Goal: Information Seeking & Learning: Learn about a topic

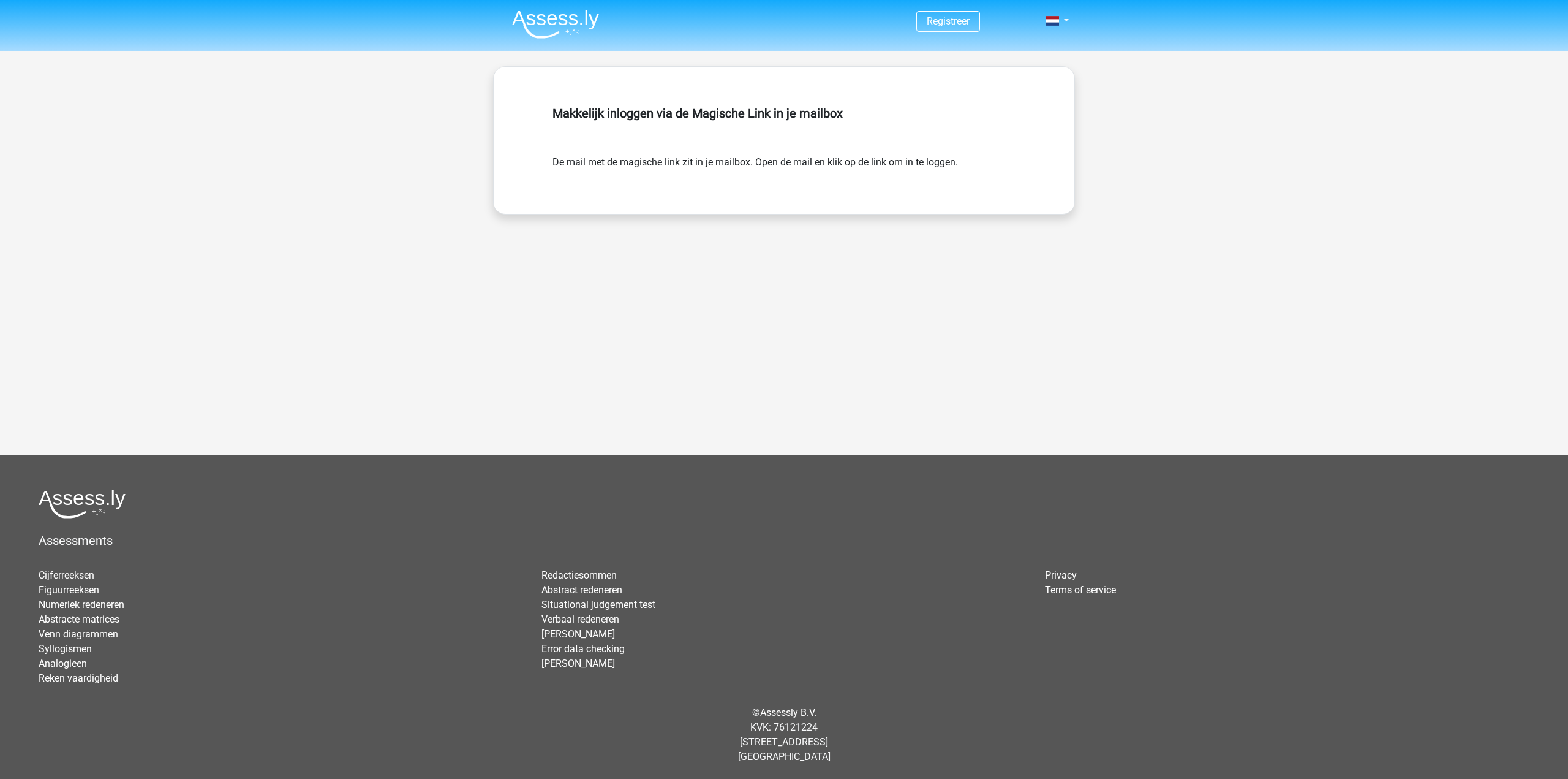
click at [571, 16] on img at bounding box center [555, 24] width 87 height 29
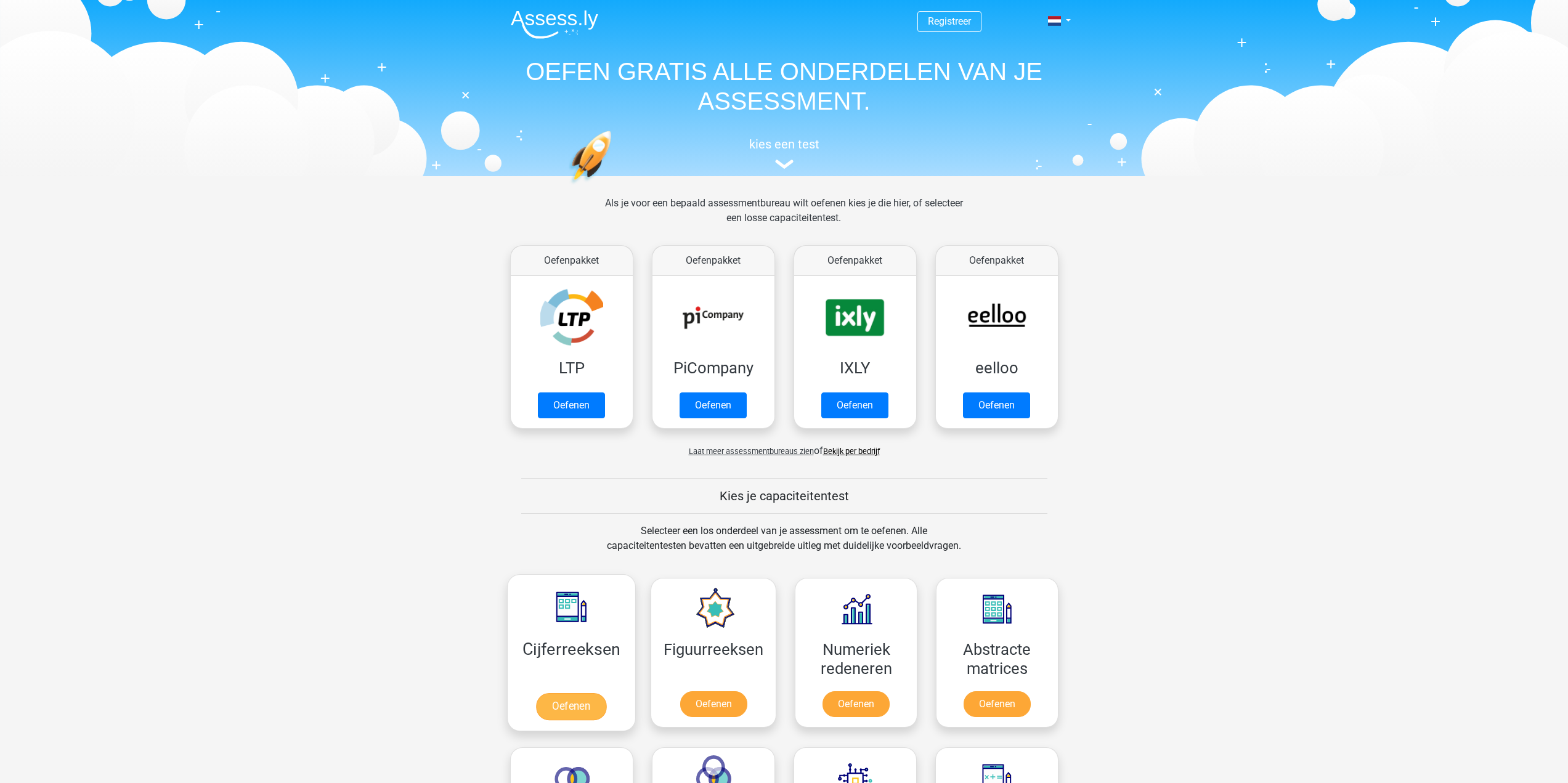
scroll to position [246, 0]
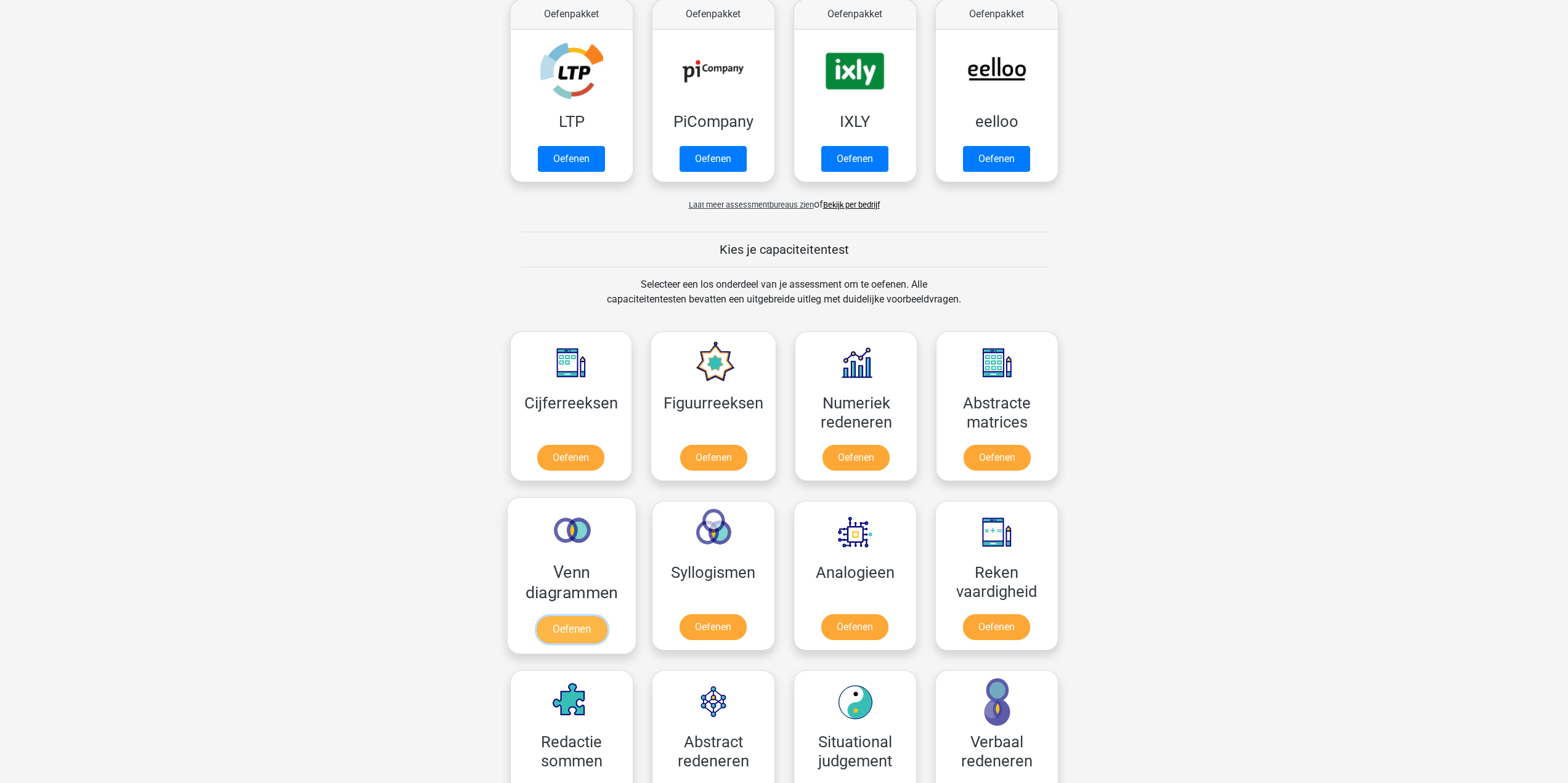
click at [579, 631] on link "Oefenen" at bounding box center [571, 630] width 70 height 27
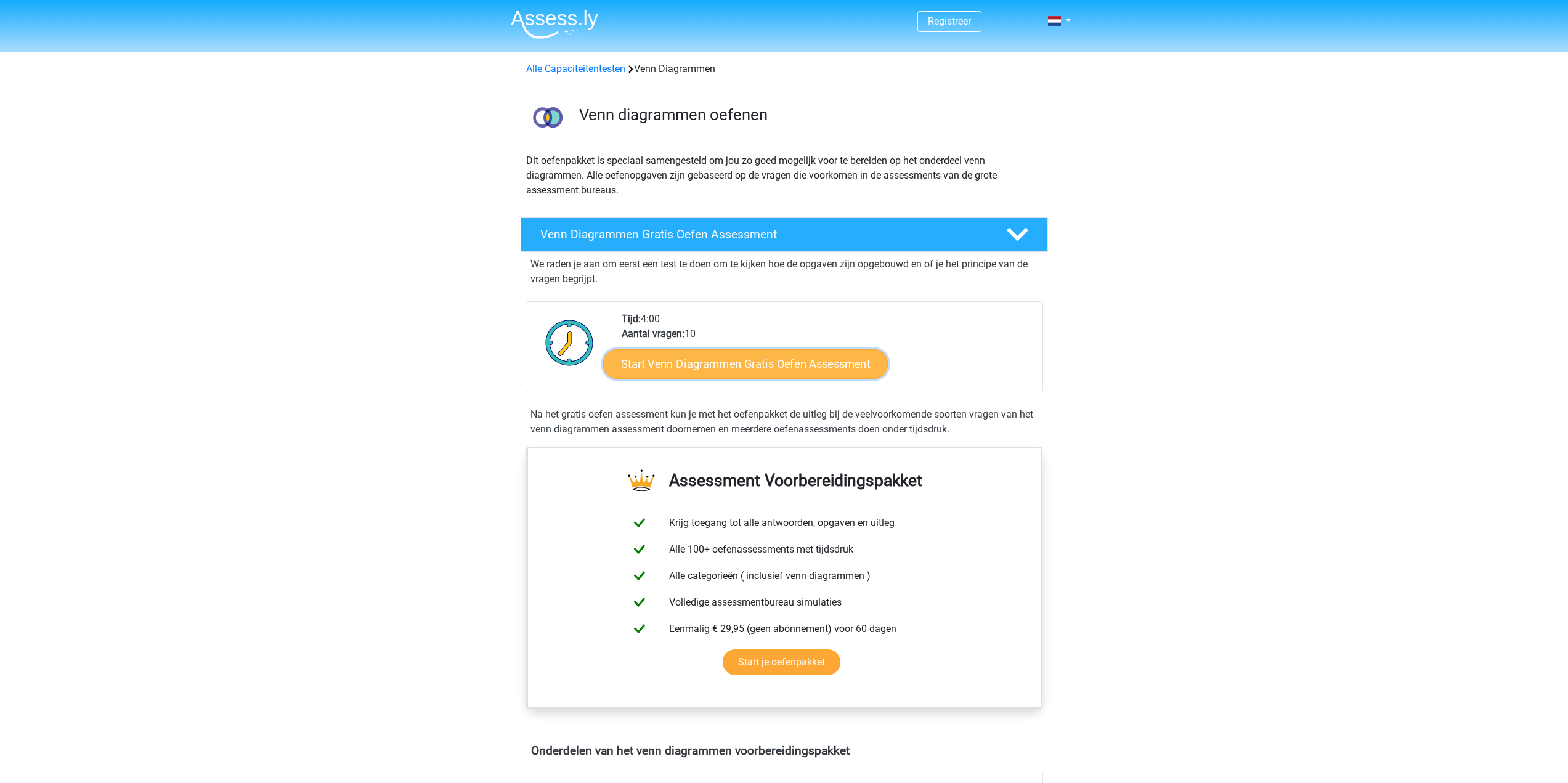
click at [824, 356] on link "Start Venn Diagrammen Gratis Oefen Assessment" at bounding box center [745, 364] width 285 height 30
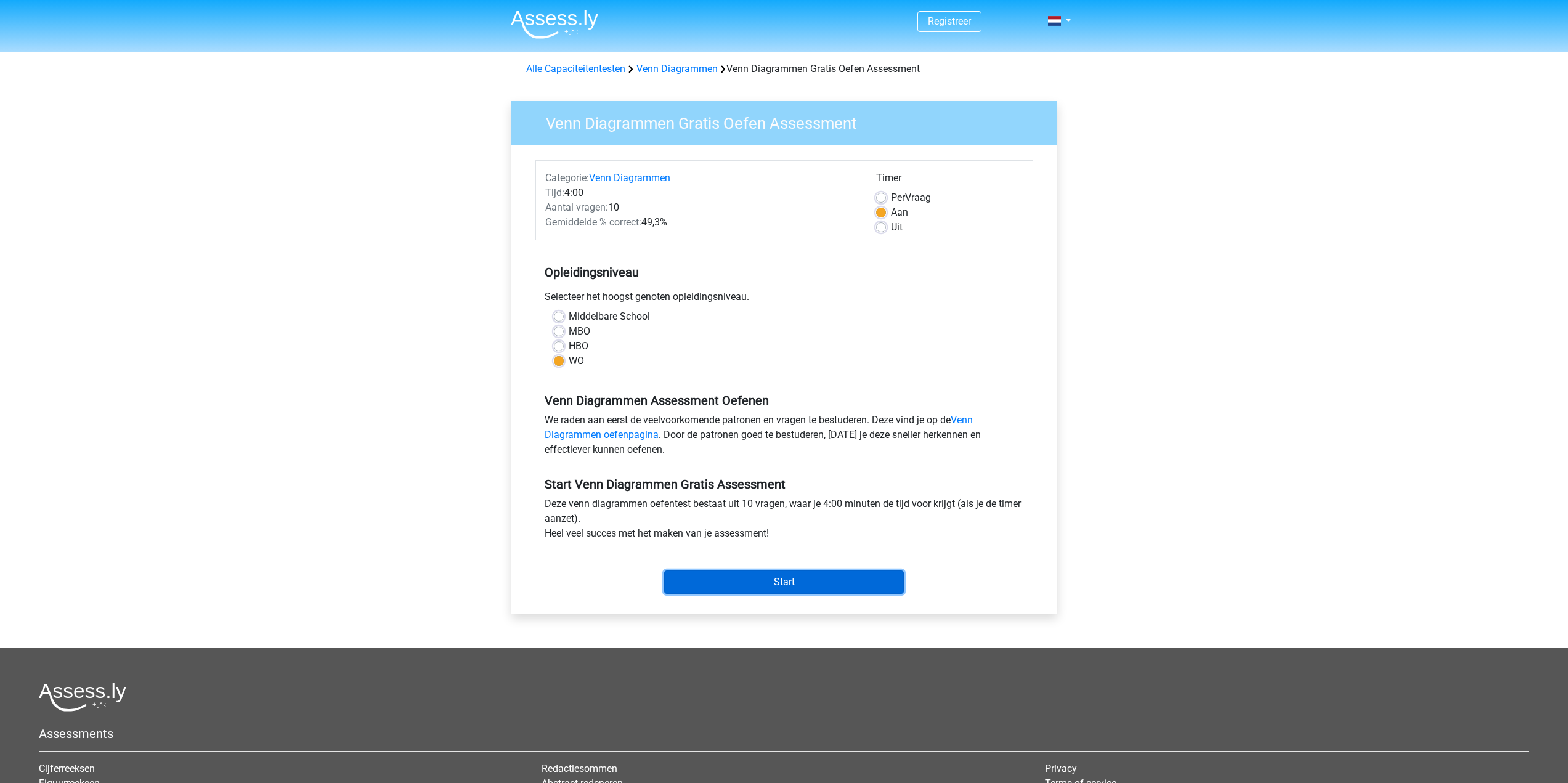
click at [815, 579] on input "Start" at bounding box center [784, 582] width 239 height 24
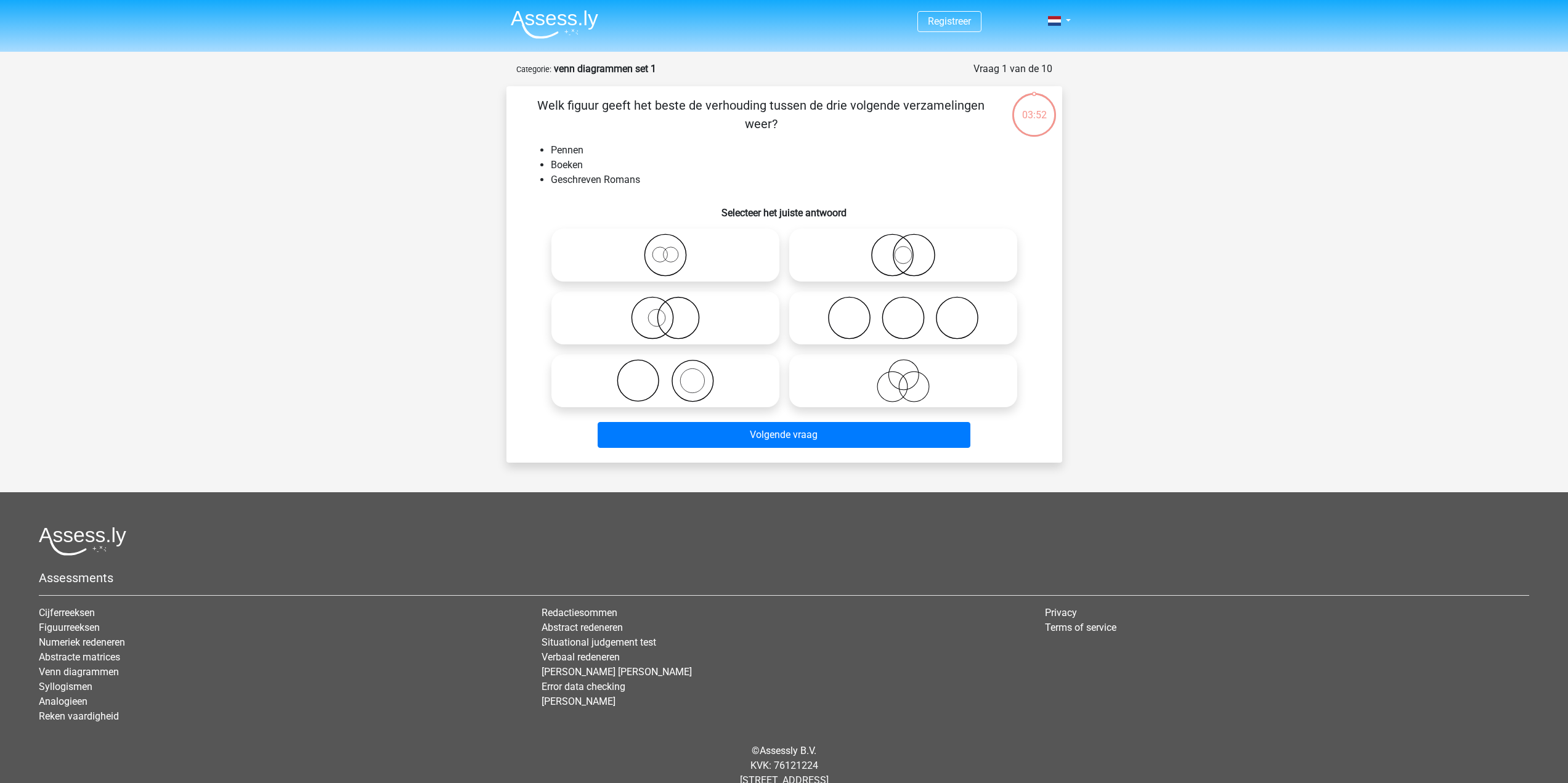
click at [911, 315] on icon at bounding box center [903, 318] width 218 height 43
click at [911, 312] on input "radio" at bounding box center [907, 308] width 8 height 8
radio input "true"
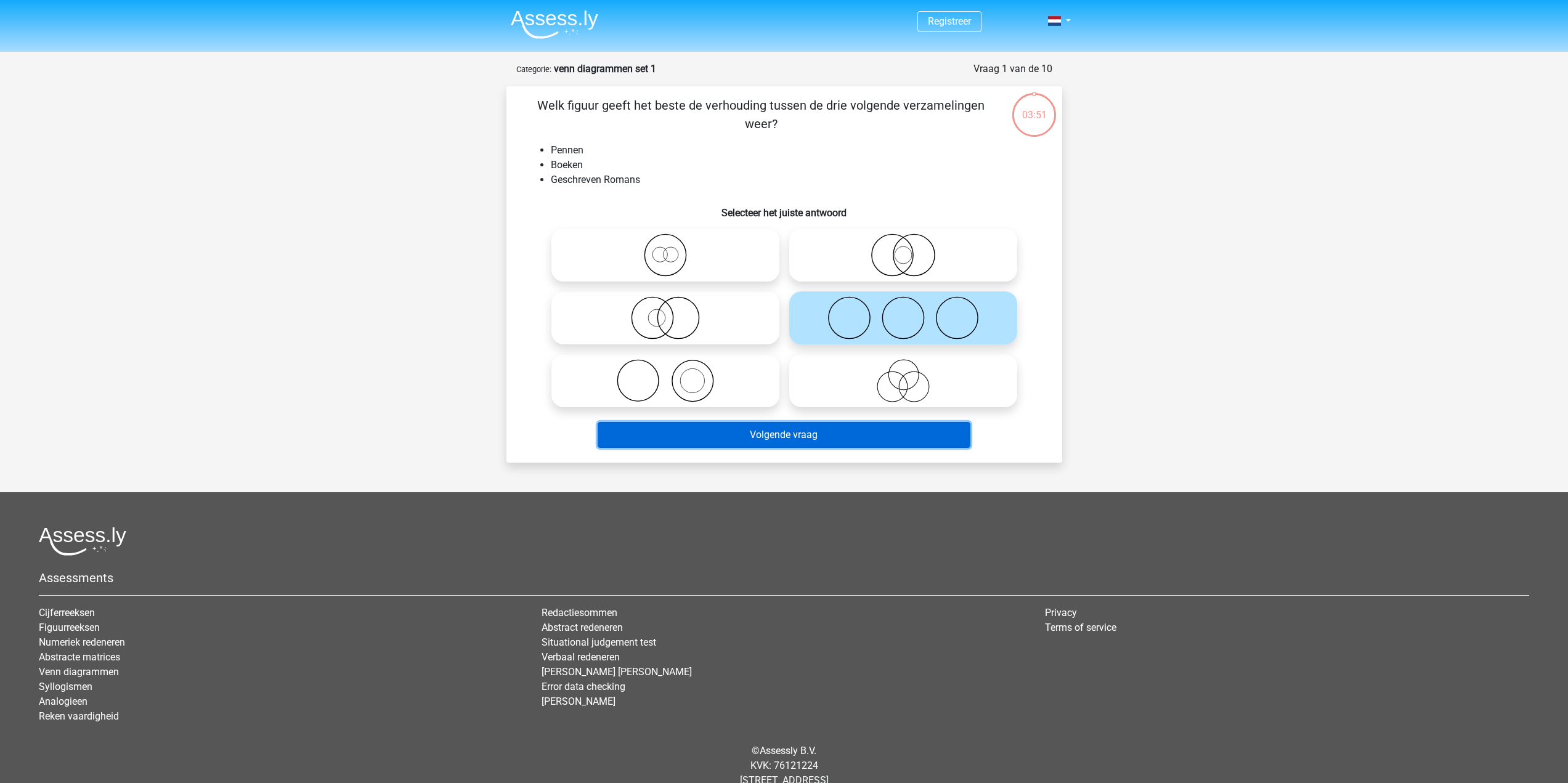
click at [880, 425] on button "Volgende vraag" at bounding box center [784, 435] width 373 height 26
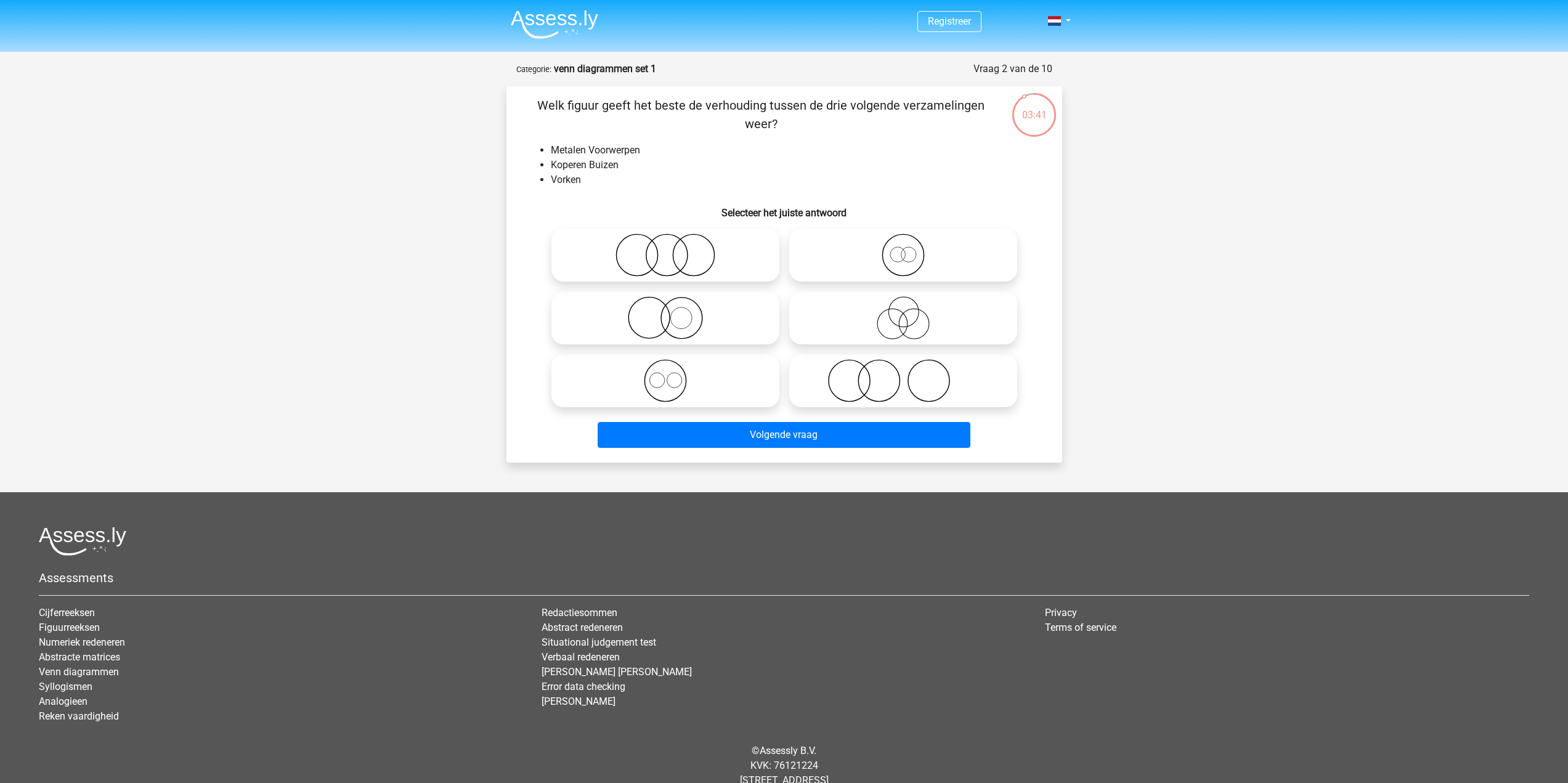
click at [911, 271] on icon at bounding box center [903, 255] width 218 height 43
click at [911, 249] on input "radio" at bounding box center [907, 245] width 8 height 8
radio input "true"
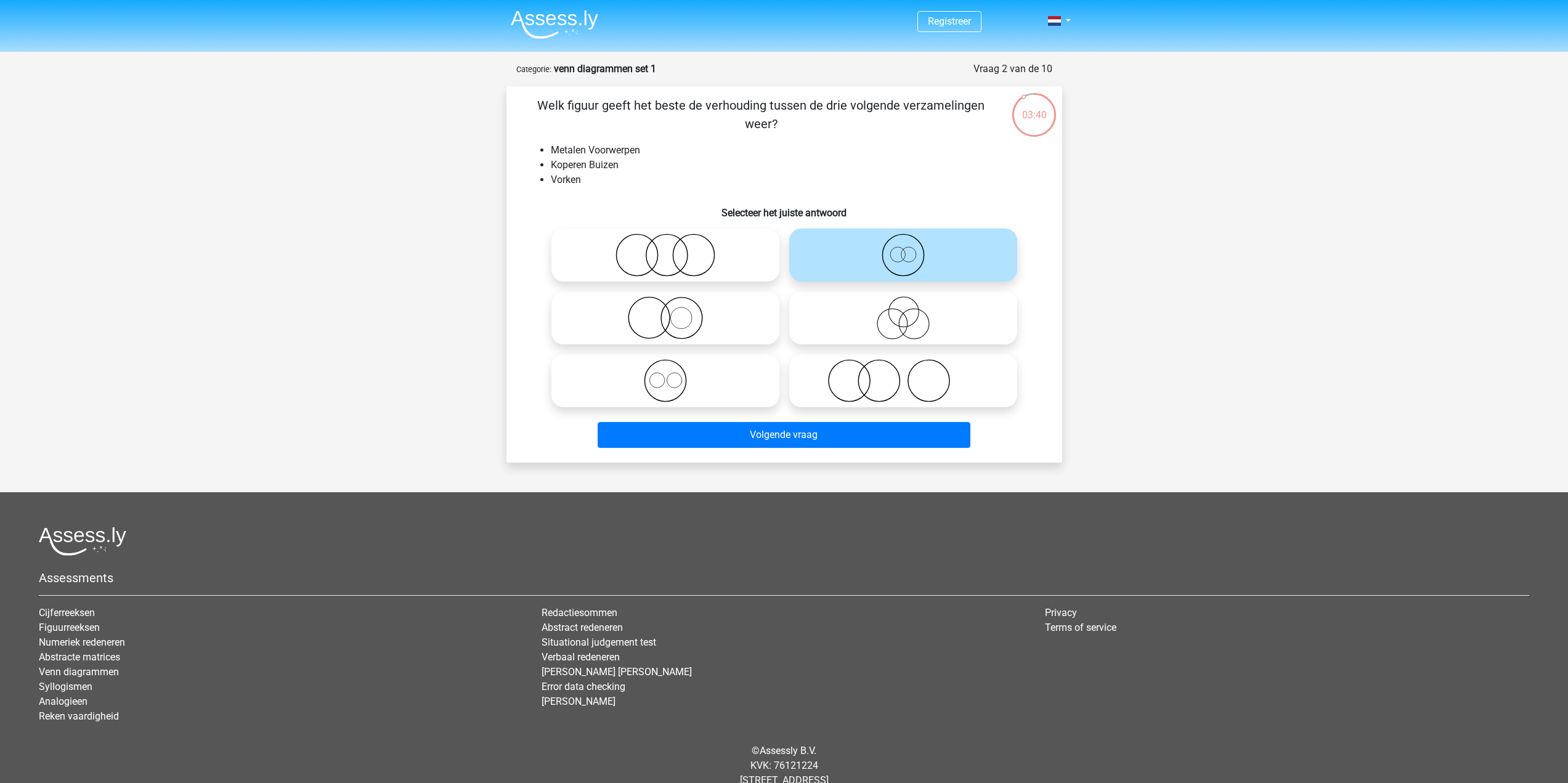
click at [720, 392] on icon at bounding box center [665, 381] width 218 height 43
click at [673, 375] on input "radio" at bounding box center [669, 371] width 8 height 8
radio input "true"
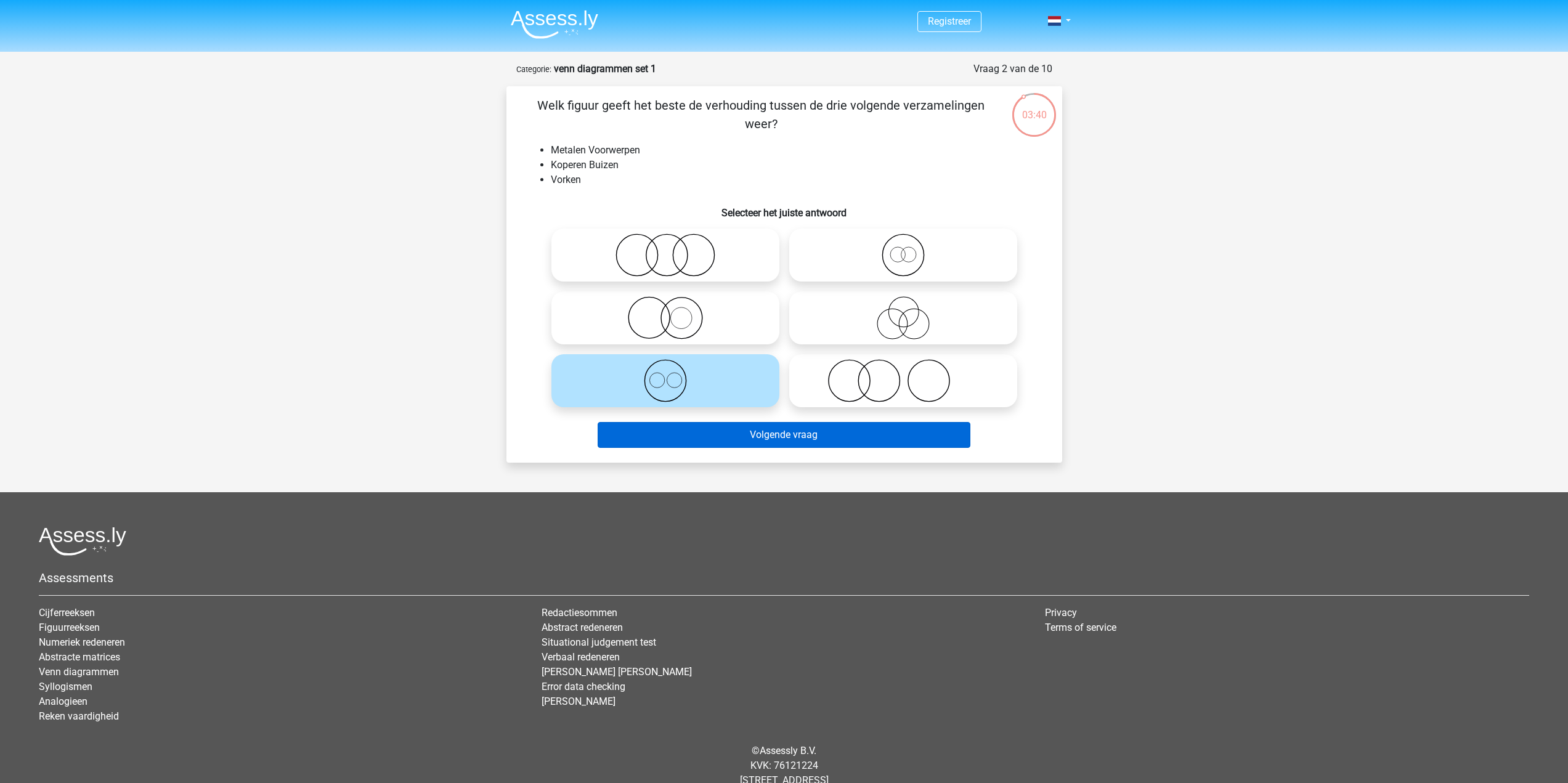
click at [767, 448] on div "Volgende vraag" at bounding box center [784, 437] width 475 height 31
click at [774, 437] on button "Volgende vraag" at bounding box center [784, 435] width 373 height 26
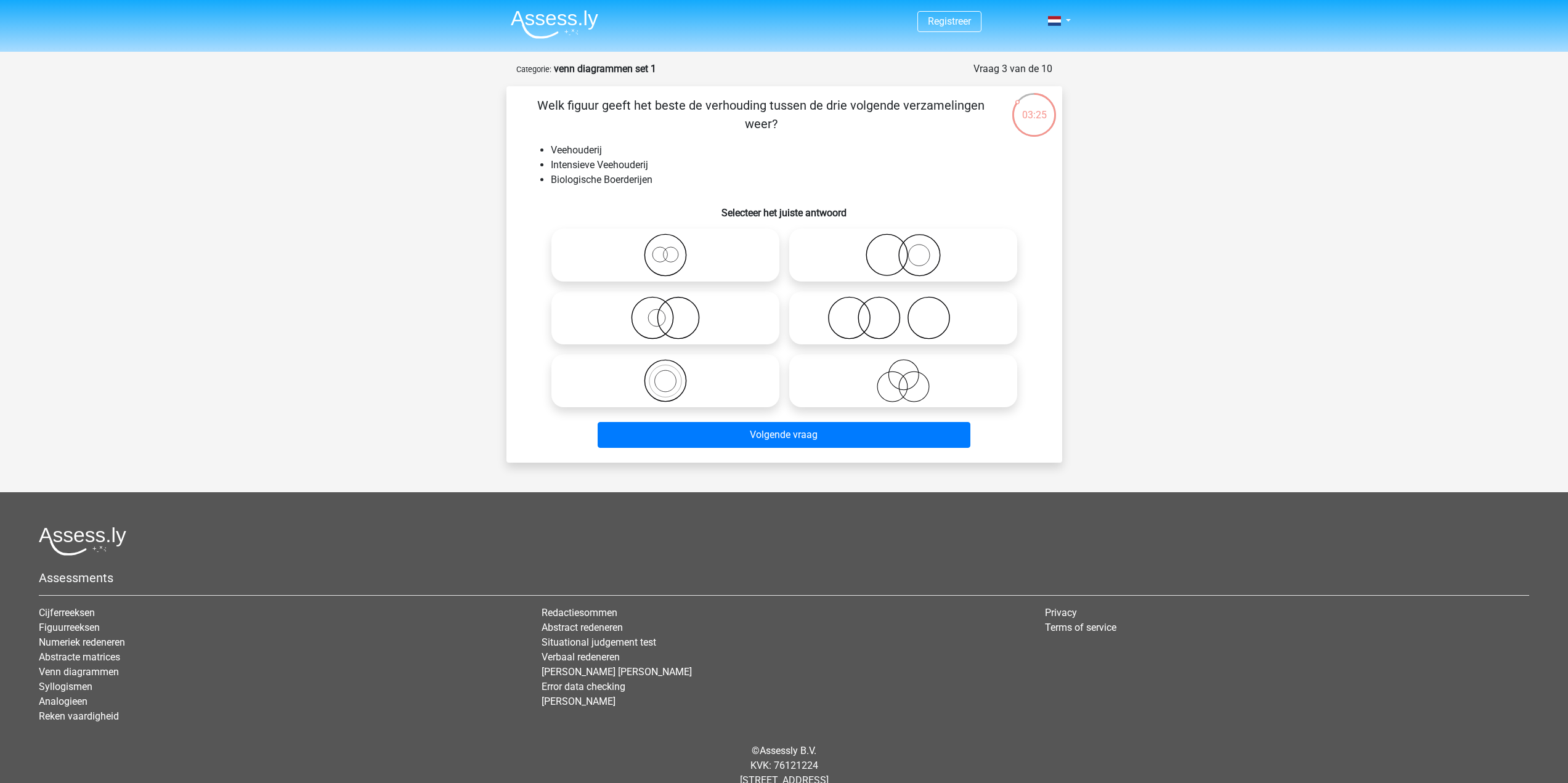
click at [682, 379] on icon at bounding box center [665, 381] width 218 height 43
click at [673, 375] on input "radio" at bounding box center [669, 371] width 8 height 8
radio input "true"
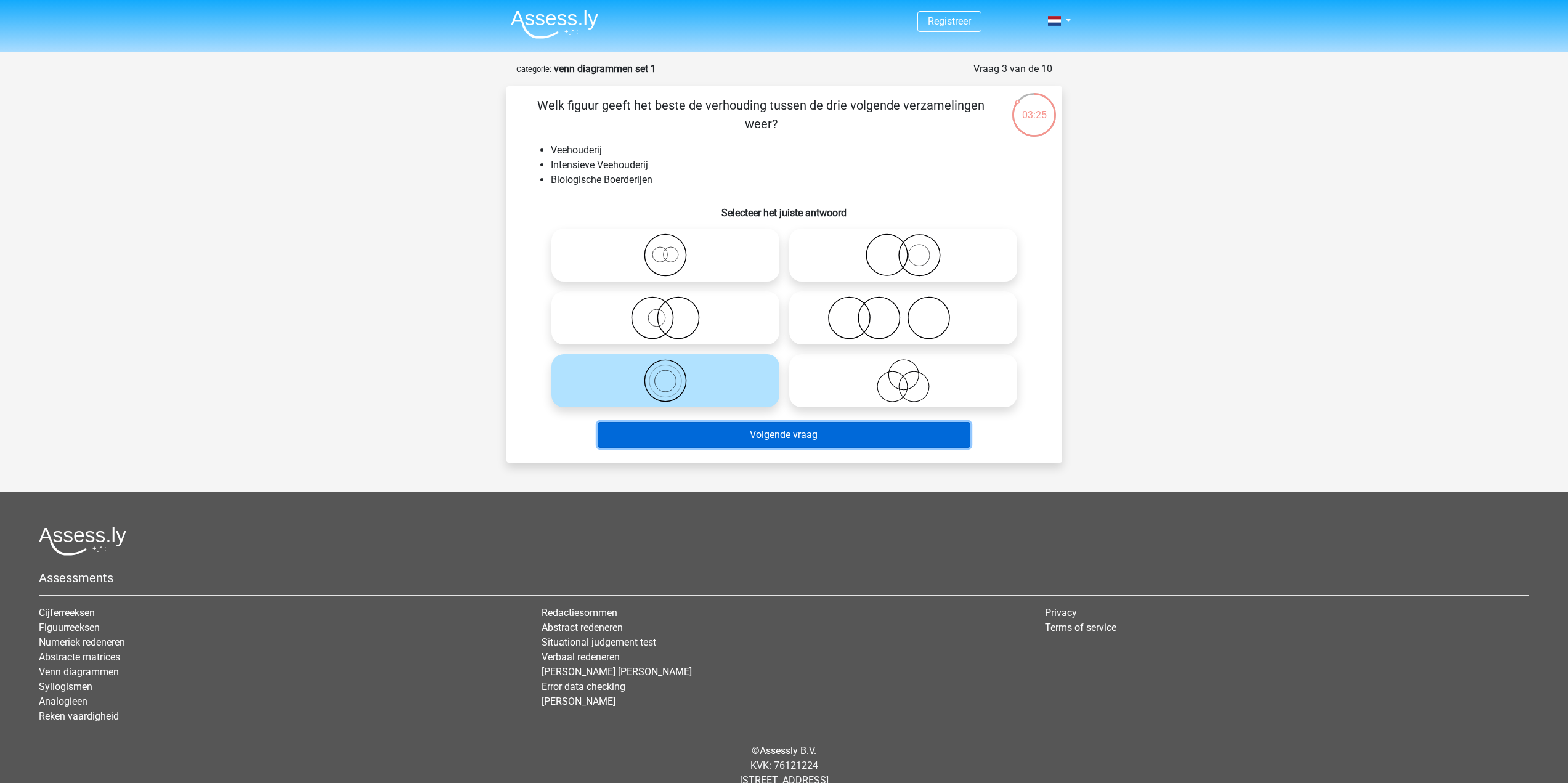
click at [774, 436] on button "Volgende vraag" at bounding box center [784, 435] width 373 height 26
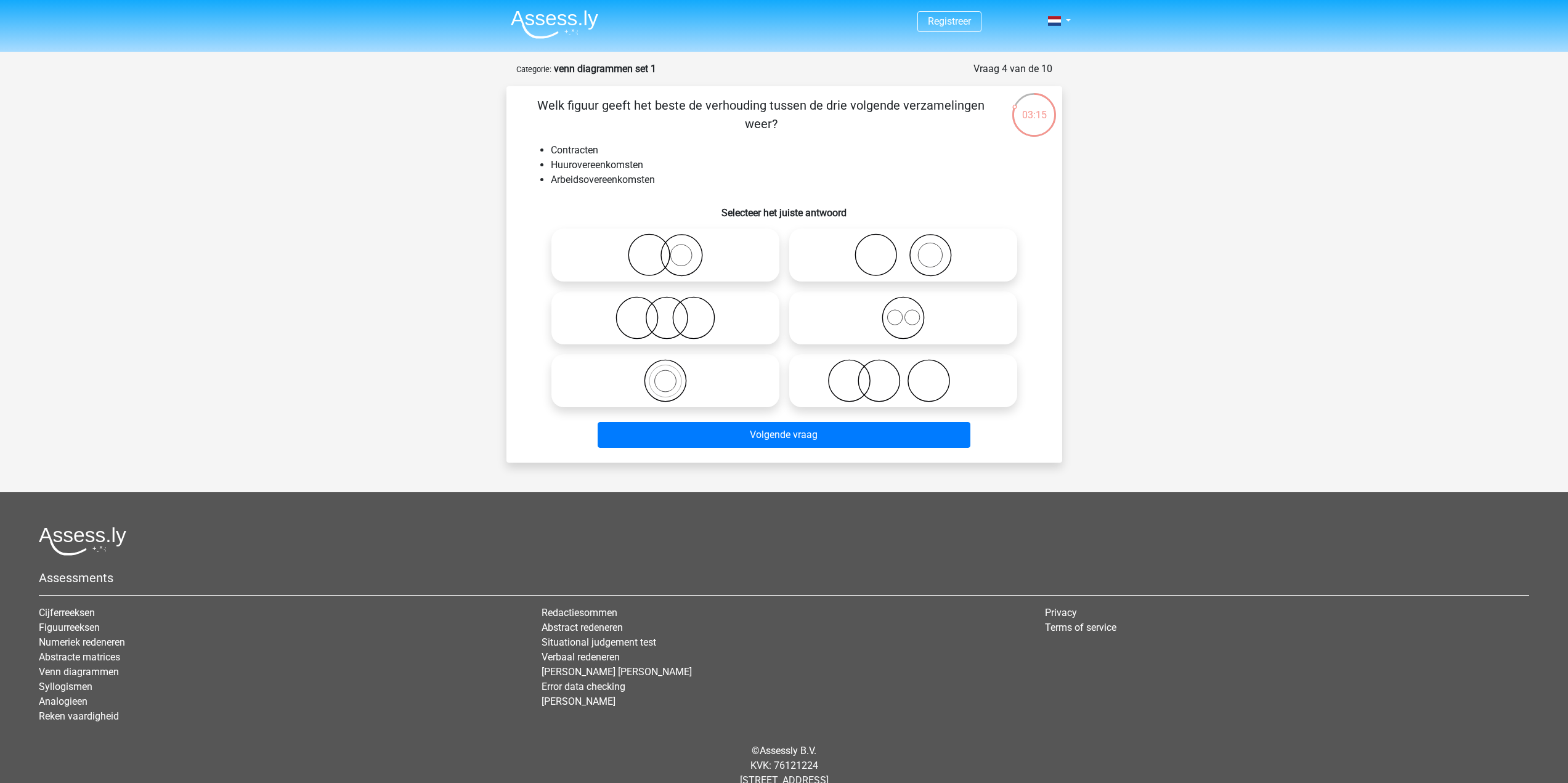
click at [940, 329] on icon at bounding box center [903, 318] width 218 height 43
click at [911, 312] on input "radio" at bounding box center [907, 308] width 8 height 8
radio input "true"
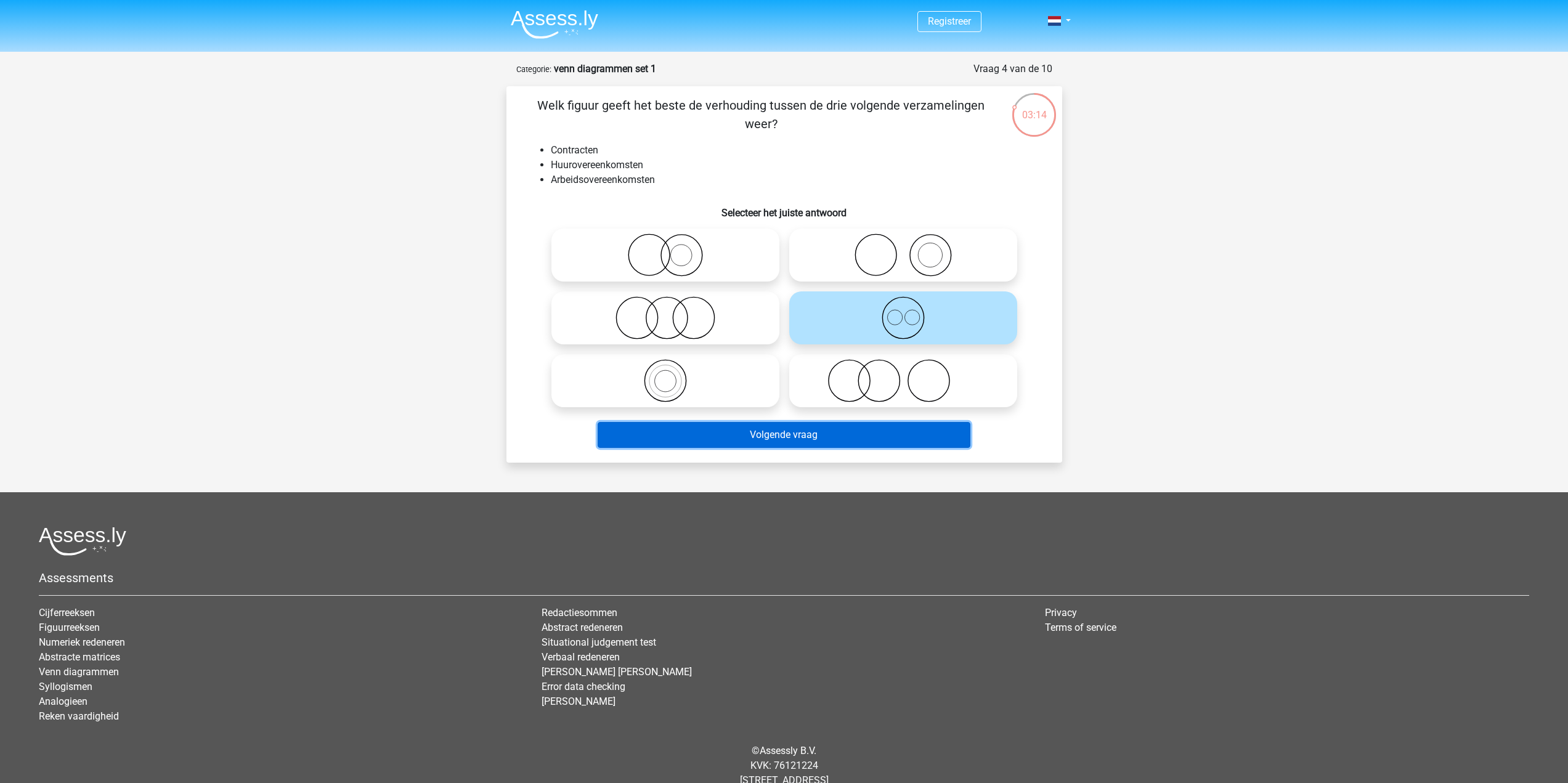
drag, startPoint x: 911, startPoint y: 432, endPoint x: 932, endPoint y: 435, distance: 21.2
click at [911, 433] on button "Volgende vraag" at bounding box center [784, 435] width 373 height 26
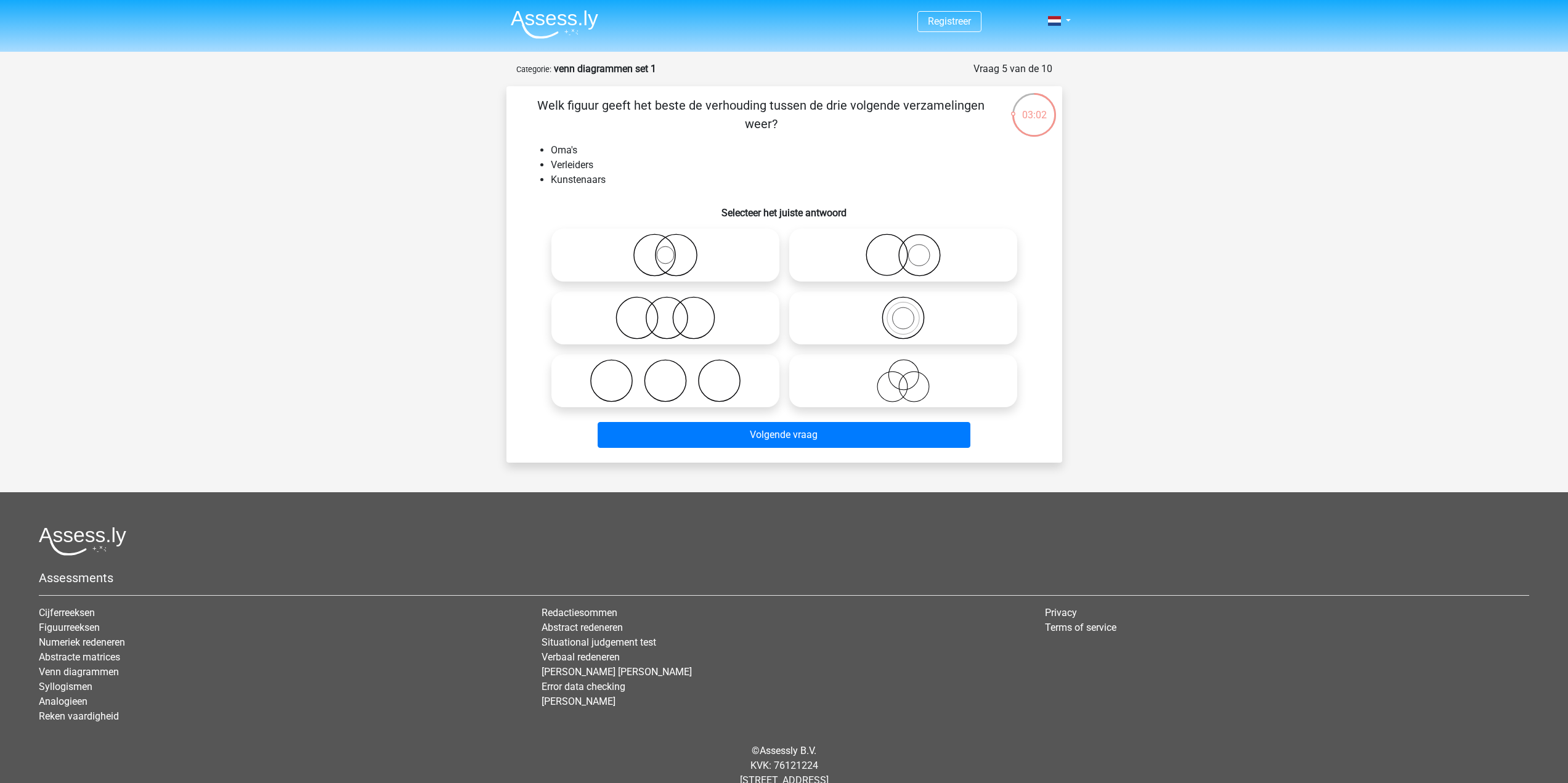
click at [916, 366] on circle at bounding box center [903, 375] width 30 height 30
click at [911, 366] on input "radio" at bounding box center [907, 371] width 8 height 8
radio input "true"
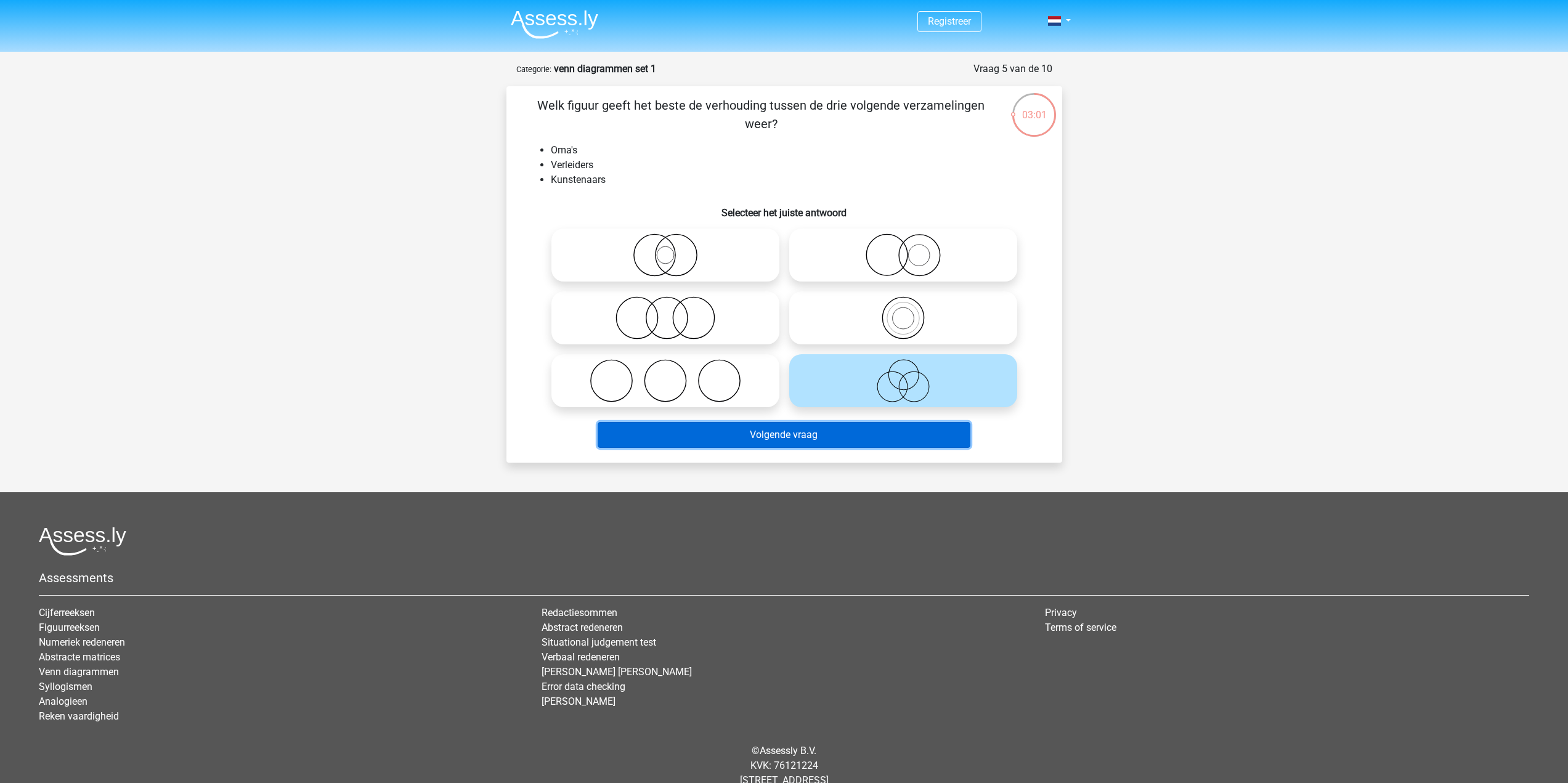
click at [895, 424] on button "Volgende vraag" at bounding box center [784, 435] width 373 height 26
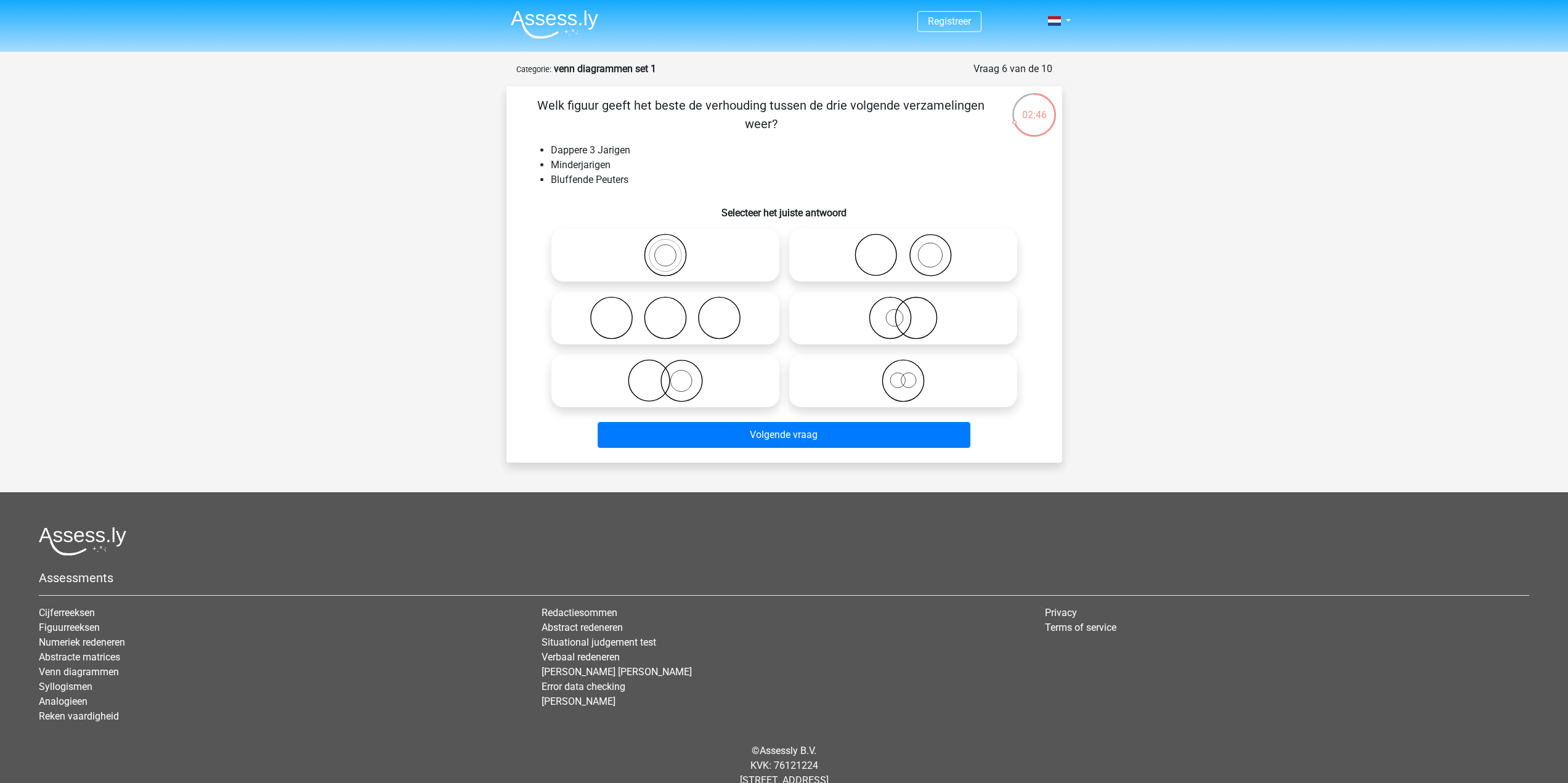
click at [932, 375] on icon at bounding box center [903, 381] width 218 height 43
click at [911, 375] on input "radio" at bounding box center [907, 371] width 8 height 8
radio input "true"
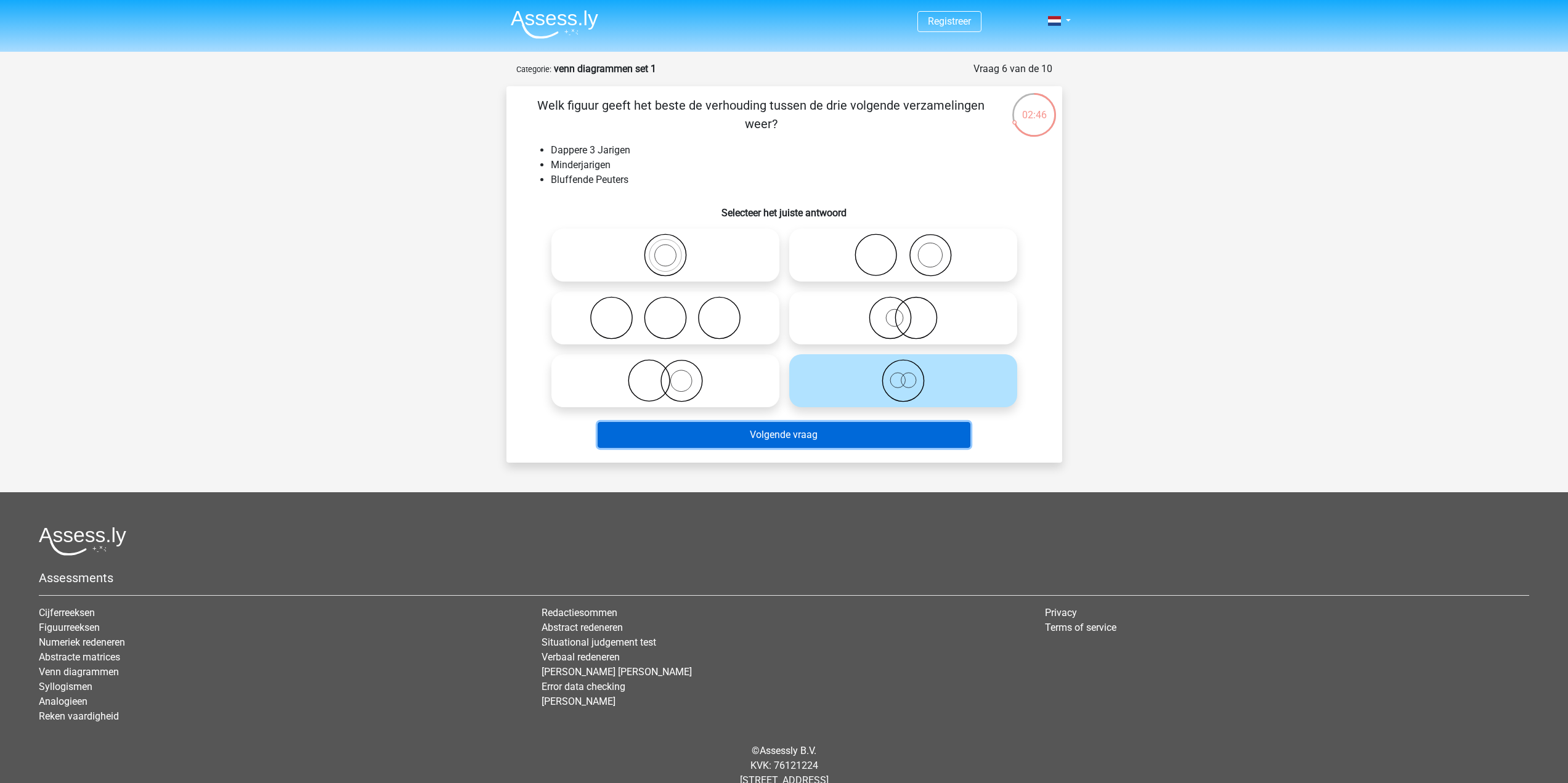
click at [908, 424] on button "Volgende vraag" at bounding box center [784, 435] width 373 height 26
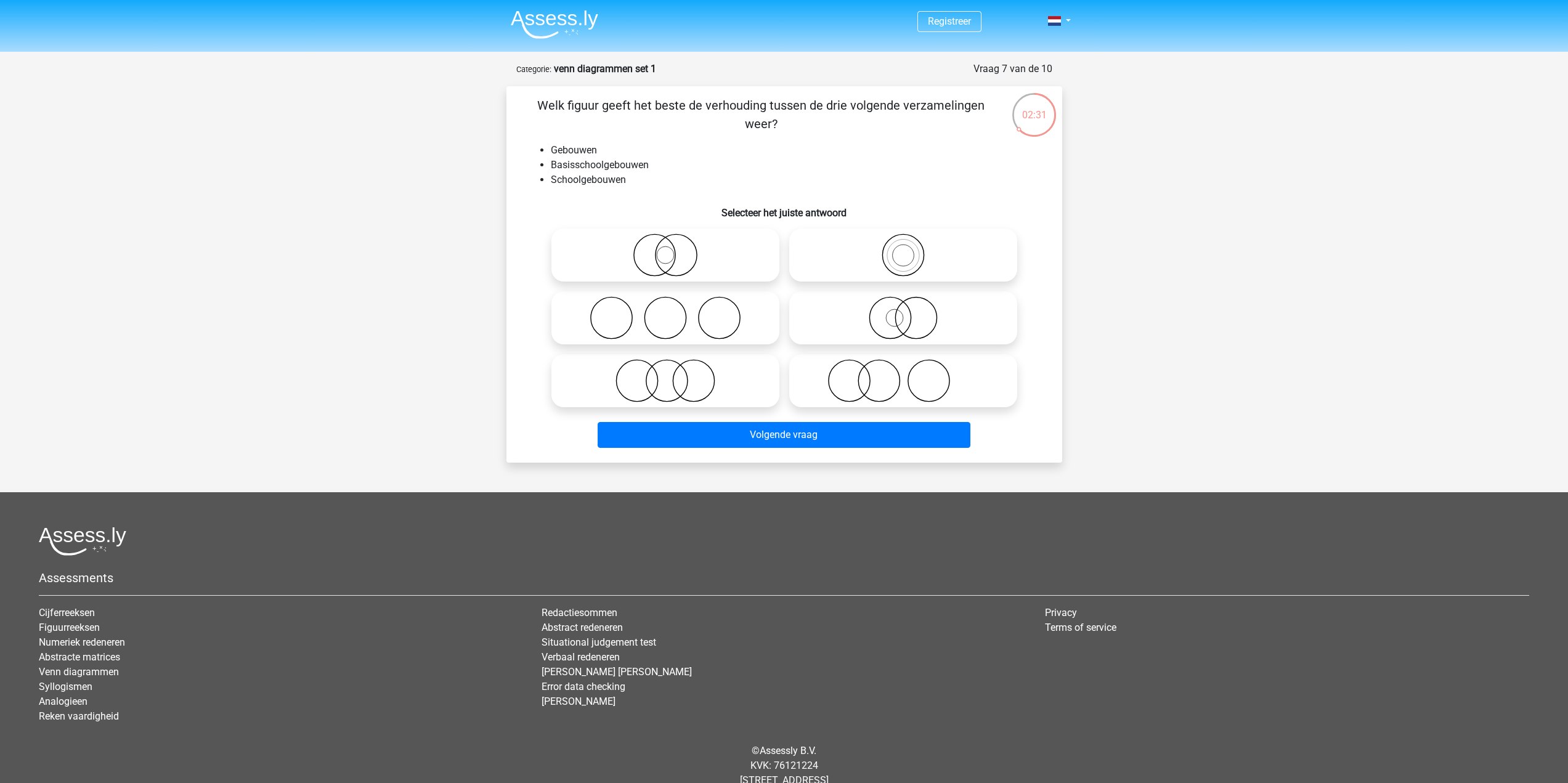
click at [868, 256] on icon at bounding box center [903, 255] width 218 height 43
click at [903, 249] on input "radio" at bounding box center [907, 245] width 8 height 8
radio input "true"
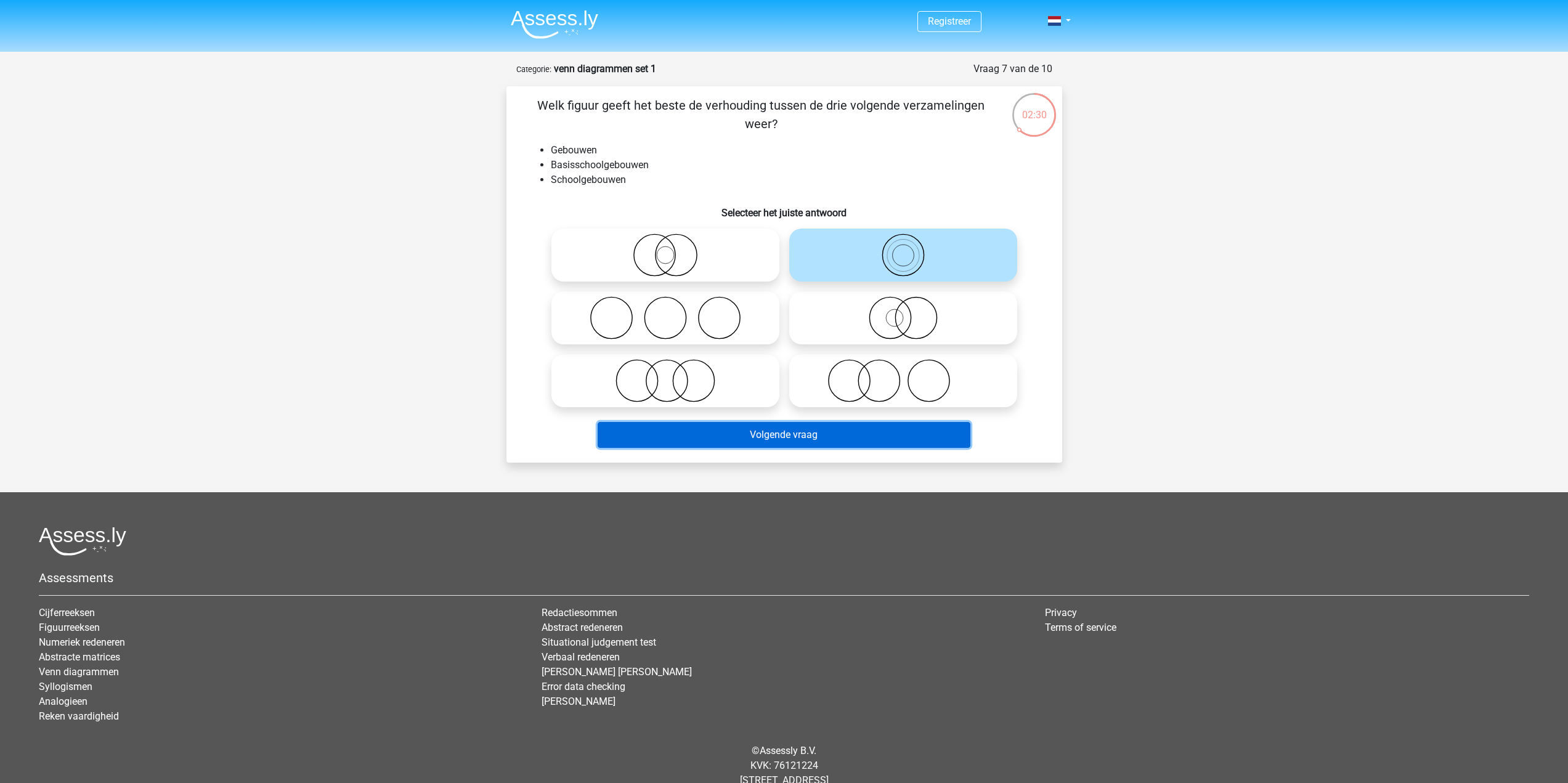
click at [840, 436] on button "Volgende vraag" at bounding box center [784, 435] width 373 height 26
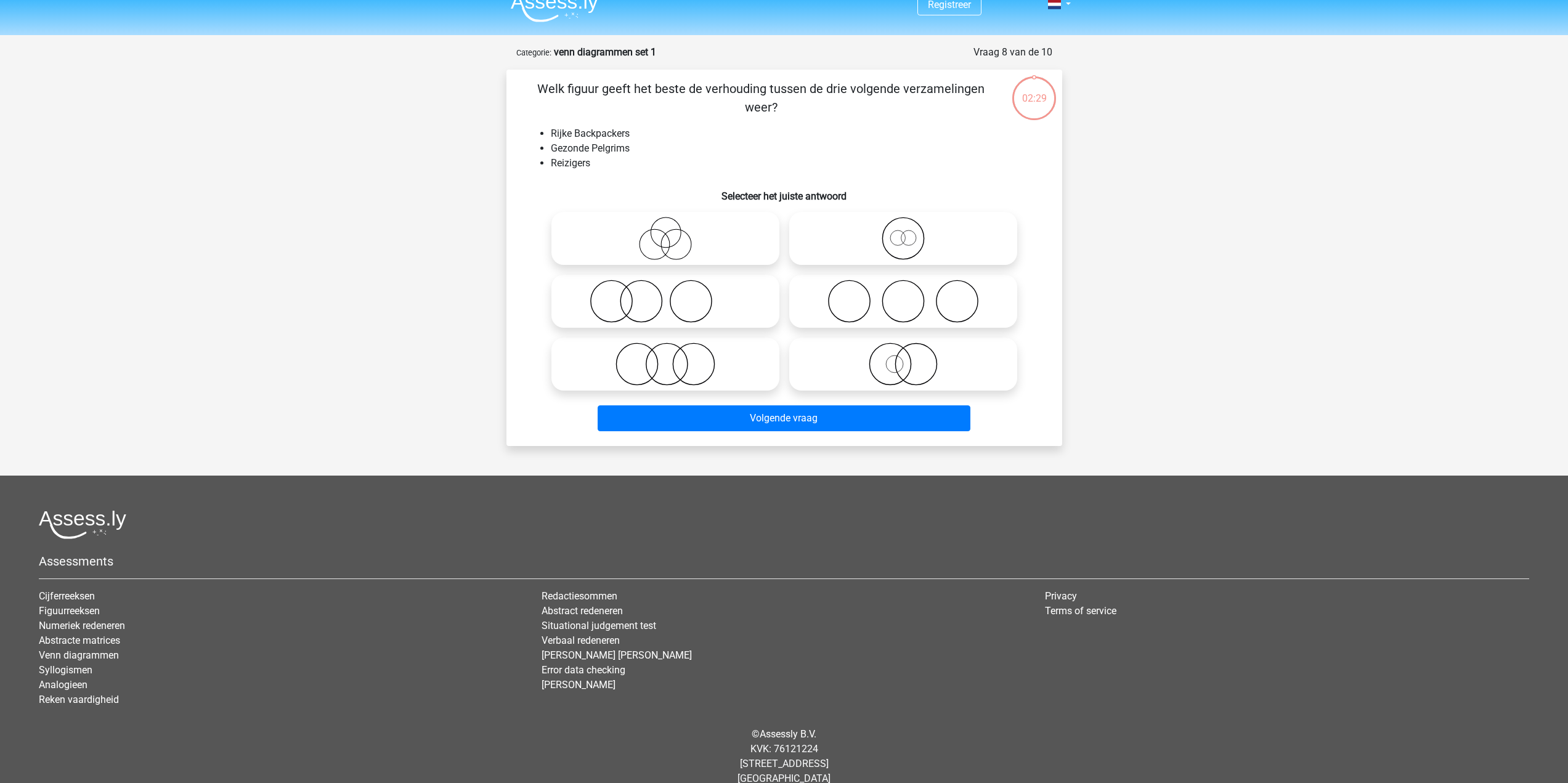
scroll to position [34, 0]
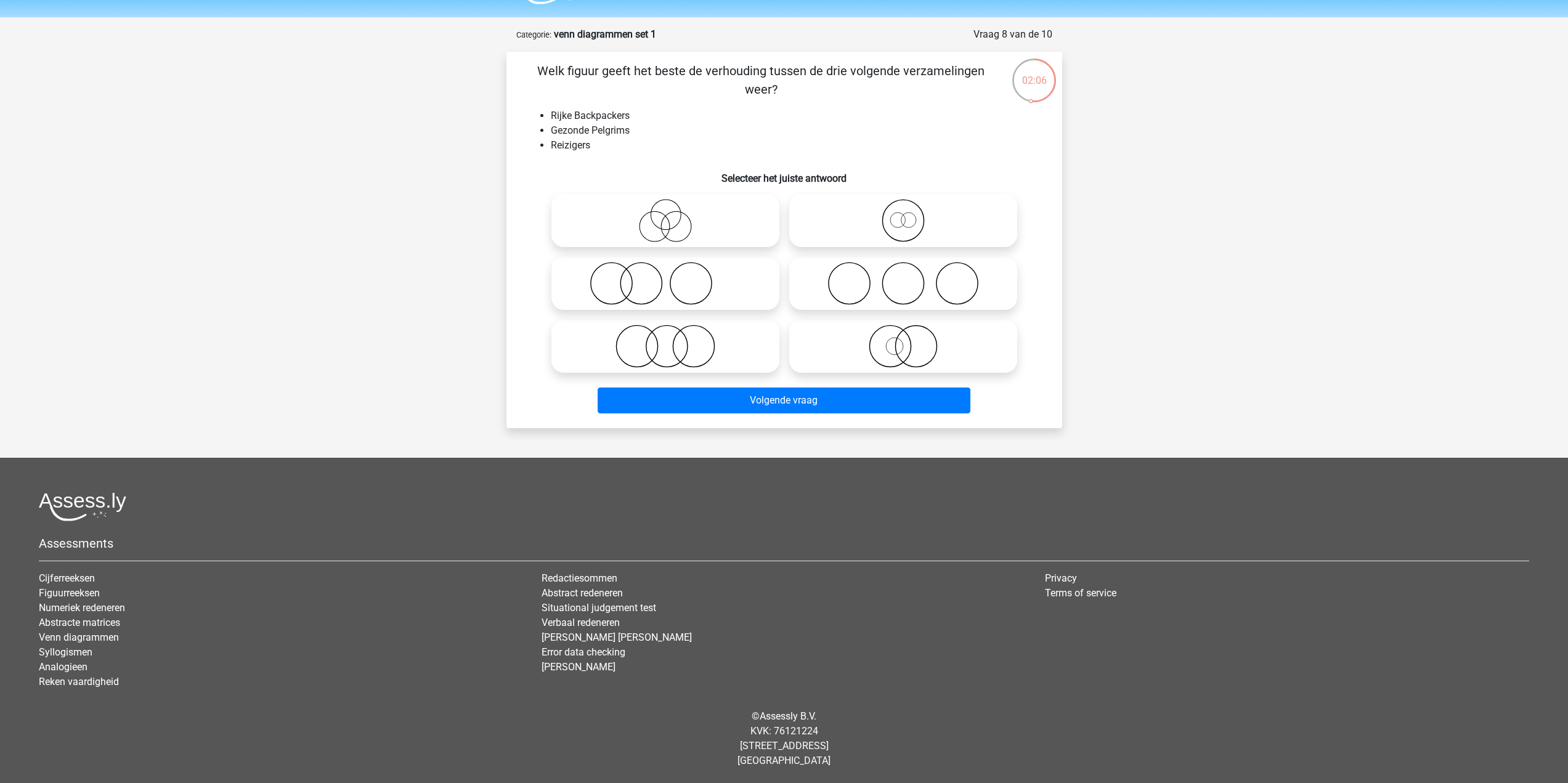
drag, startPoint x: 705, startPoint y: 225, endPoint x: 710, endPoint y: 235, distance: 11.2
click at [705, 225] on icon at bounding box center [665, 220] width 218 height 43
click at [673, 214] on input "radio" at bounding box center [669, 210] width 8 height 8
radio input "true"
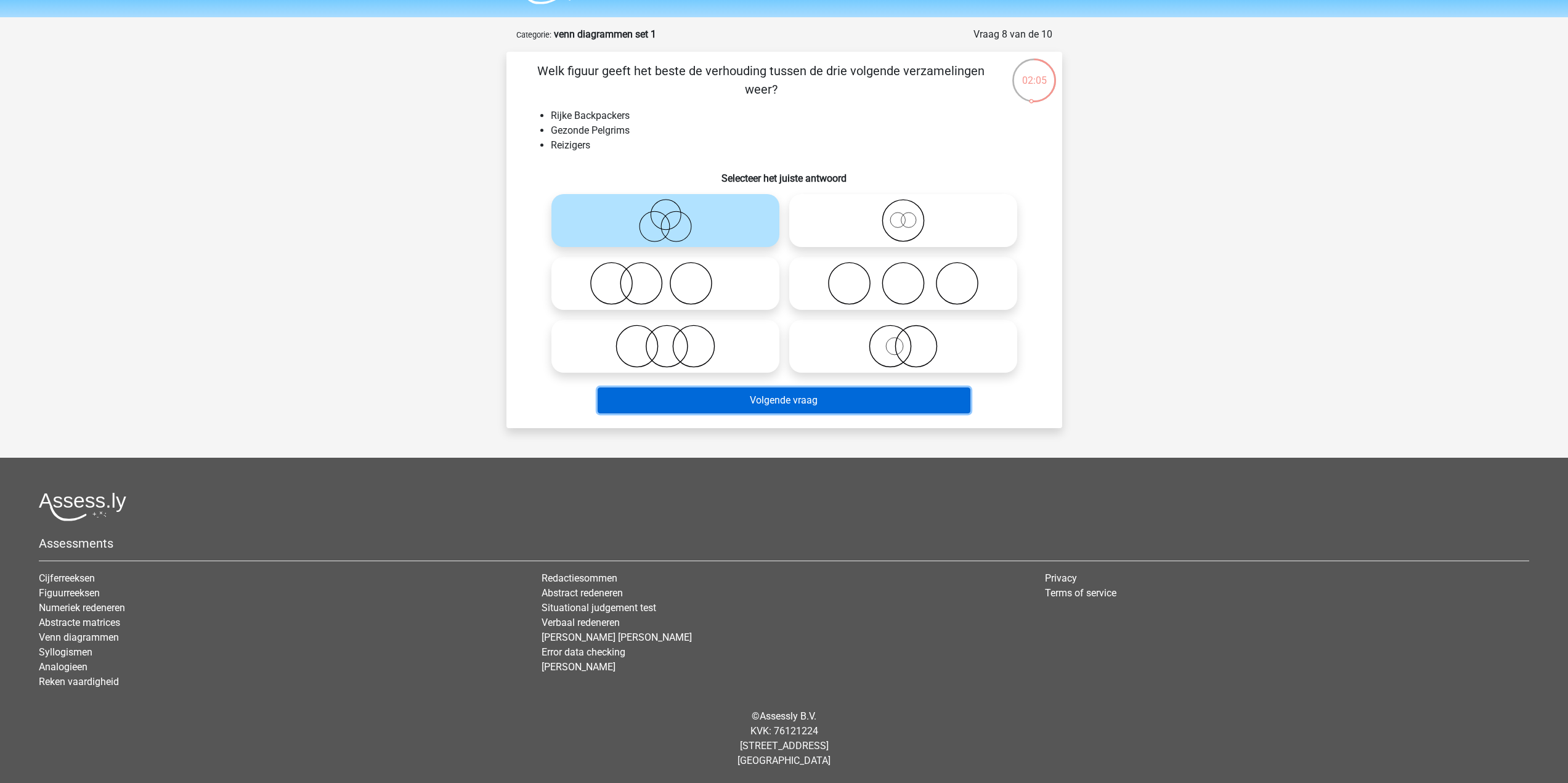
drag, startPoint x: 803, startPoint y: 394, endPoint x: 893, endPoint y: 385, distance: 90.4
click at [805, 394] on button "Volgende vraag" at bounding box center [784, 400] width 373 height 26
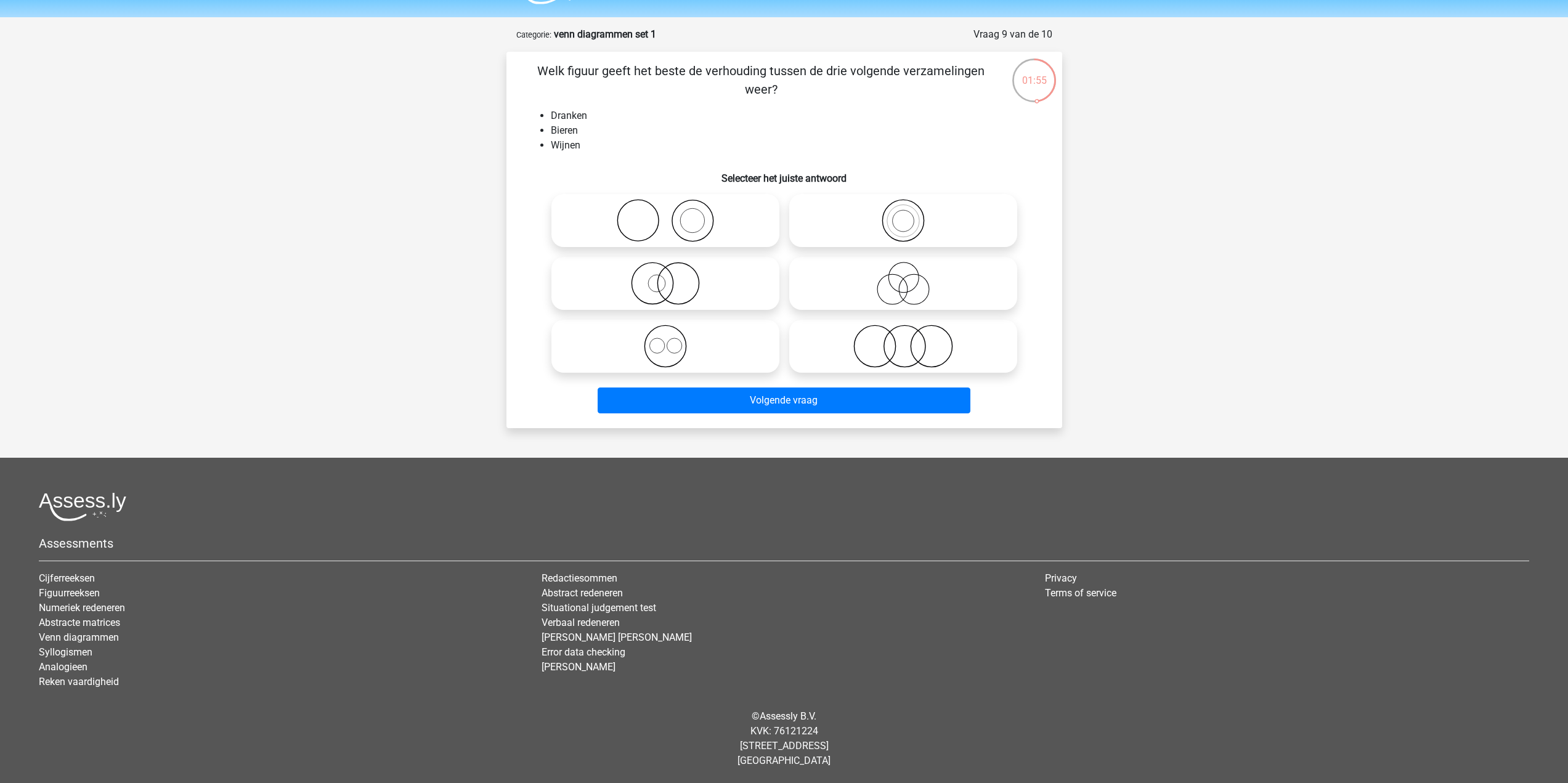
click at [723, 352] on icon at bounding box center [665, 346] width 218 height 43
click at [673, 340] on input "radio" at bounding box center [669, 336] width 8 height 8
radio input "true"
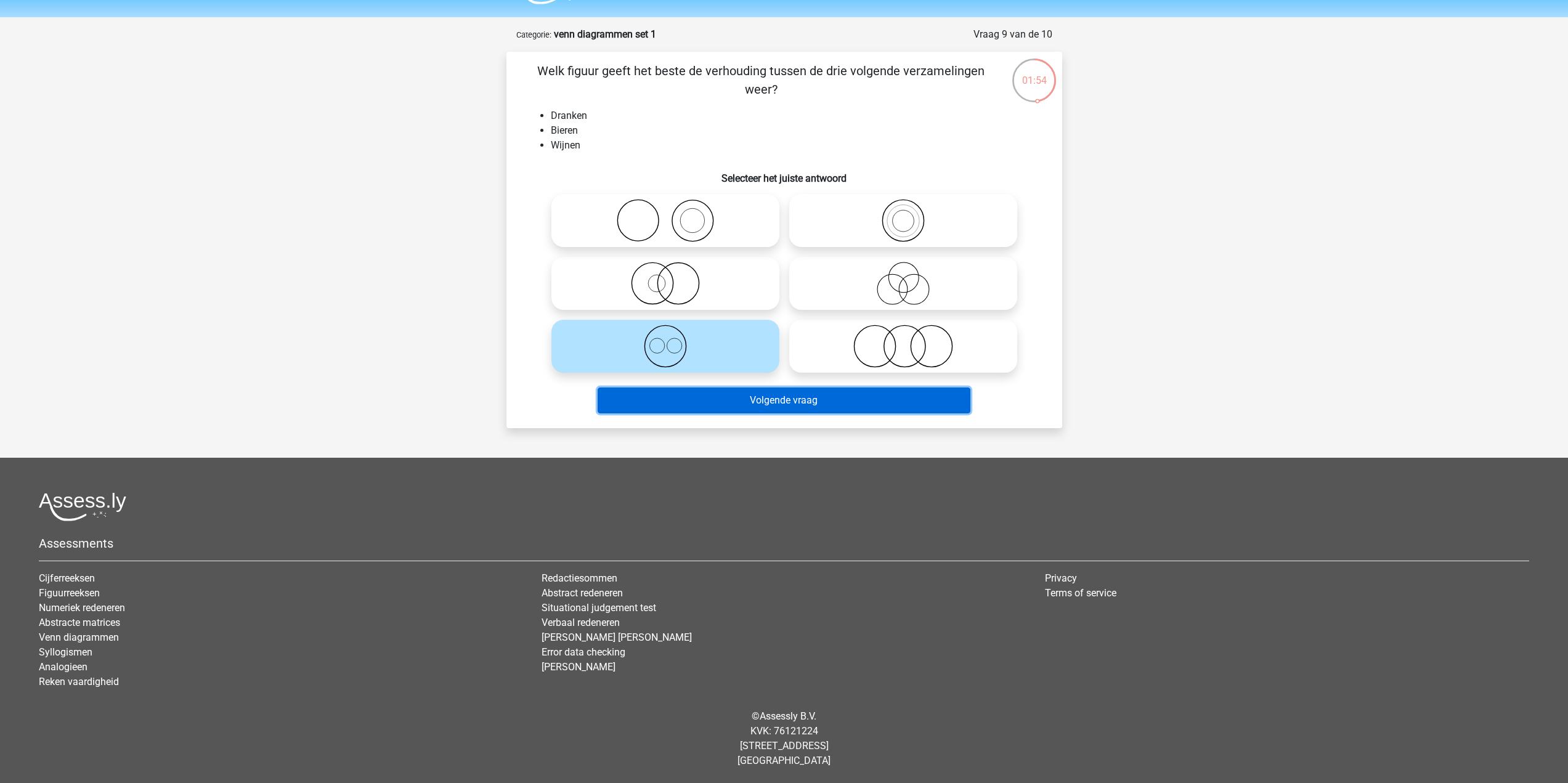
click at [807, 410] on button "Volgende vraag" at bounding box center [784, 400] width 373 height 26
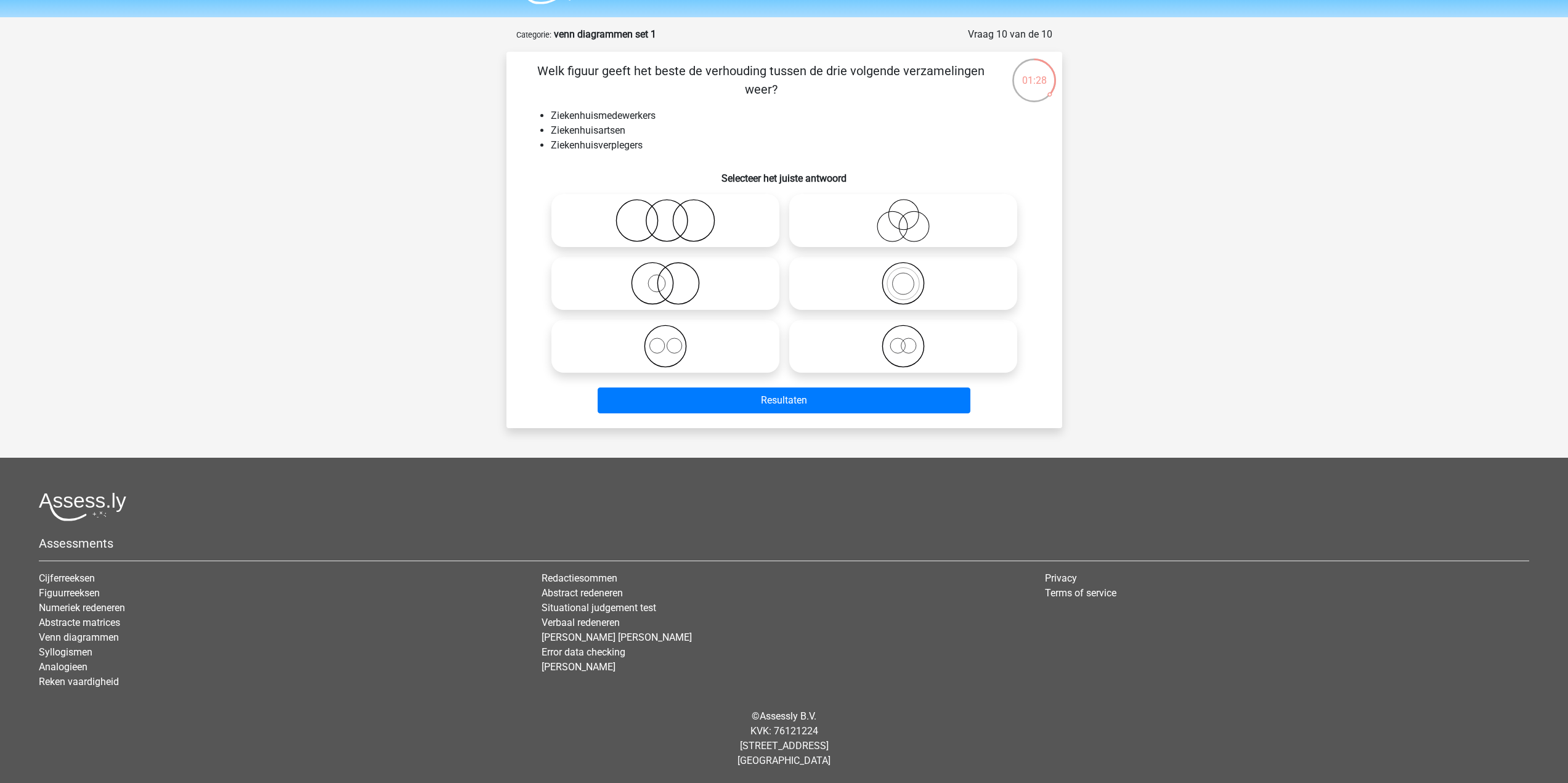
click at [696, 219] on icon at bounding box center [665, 220] width 218 height 43
click at [673, 214] on input "radio" at bounding box center [669, 210] width 8 height 8
radio input "true"
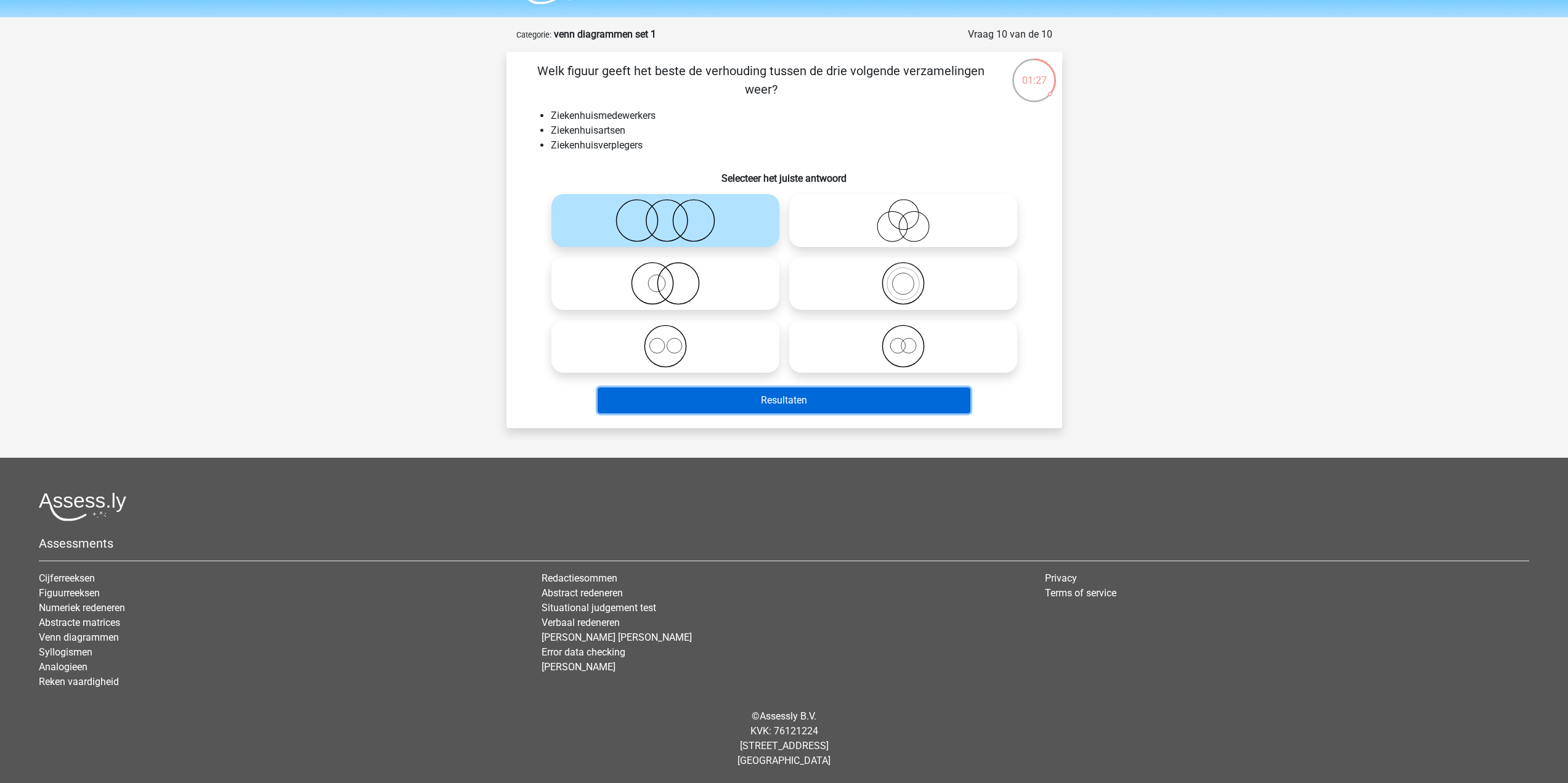
click at [765, 396] on button "Resultaten" at bounding box center [784, 400] width 373 height 26
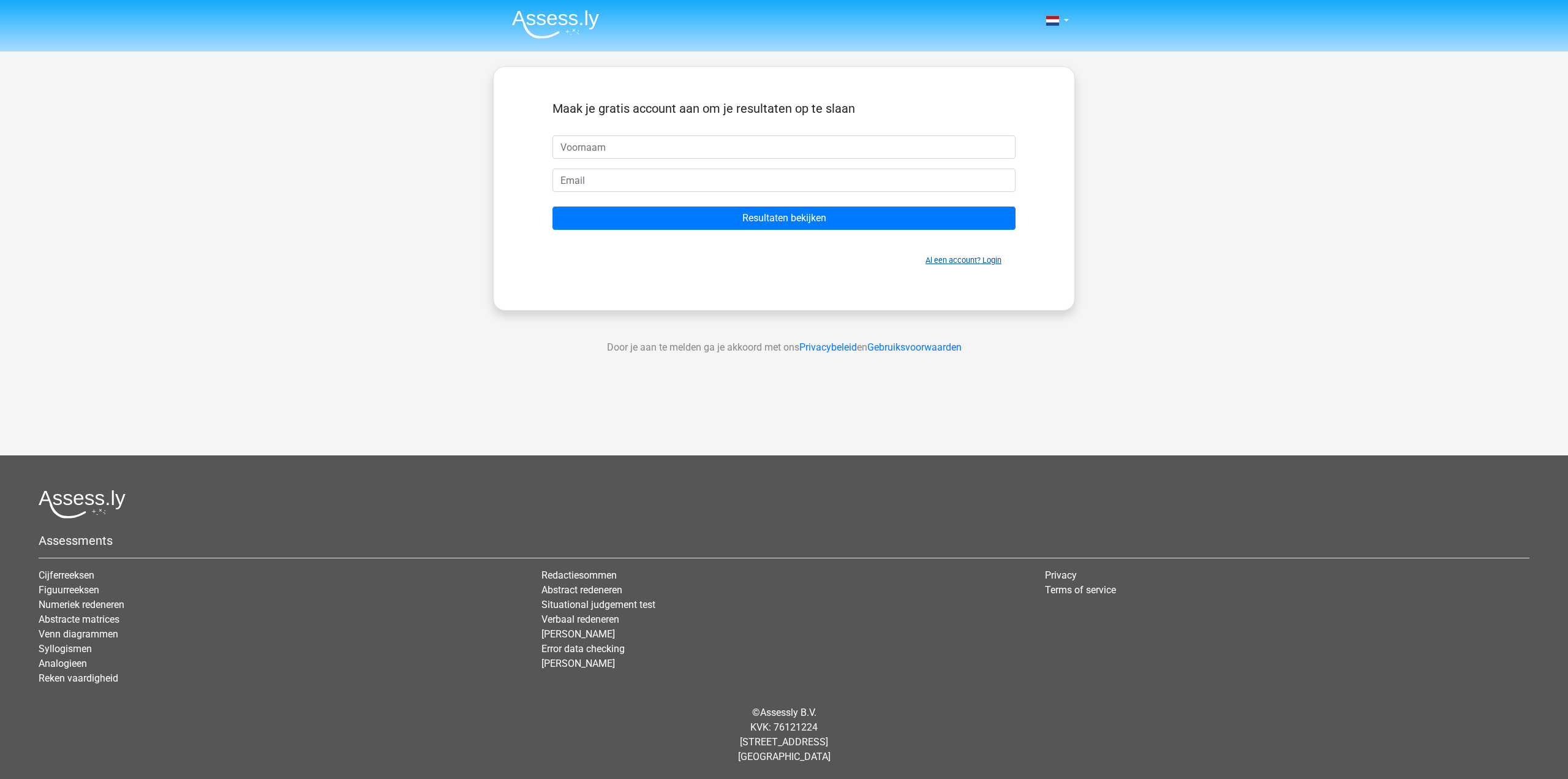
click at [933, 259] on link "Al een account? Login" at bounding box center [964, 260] width 76 height 9
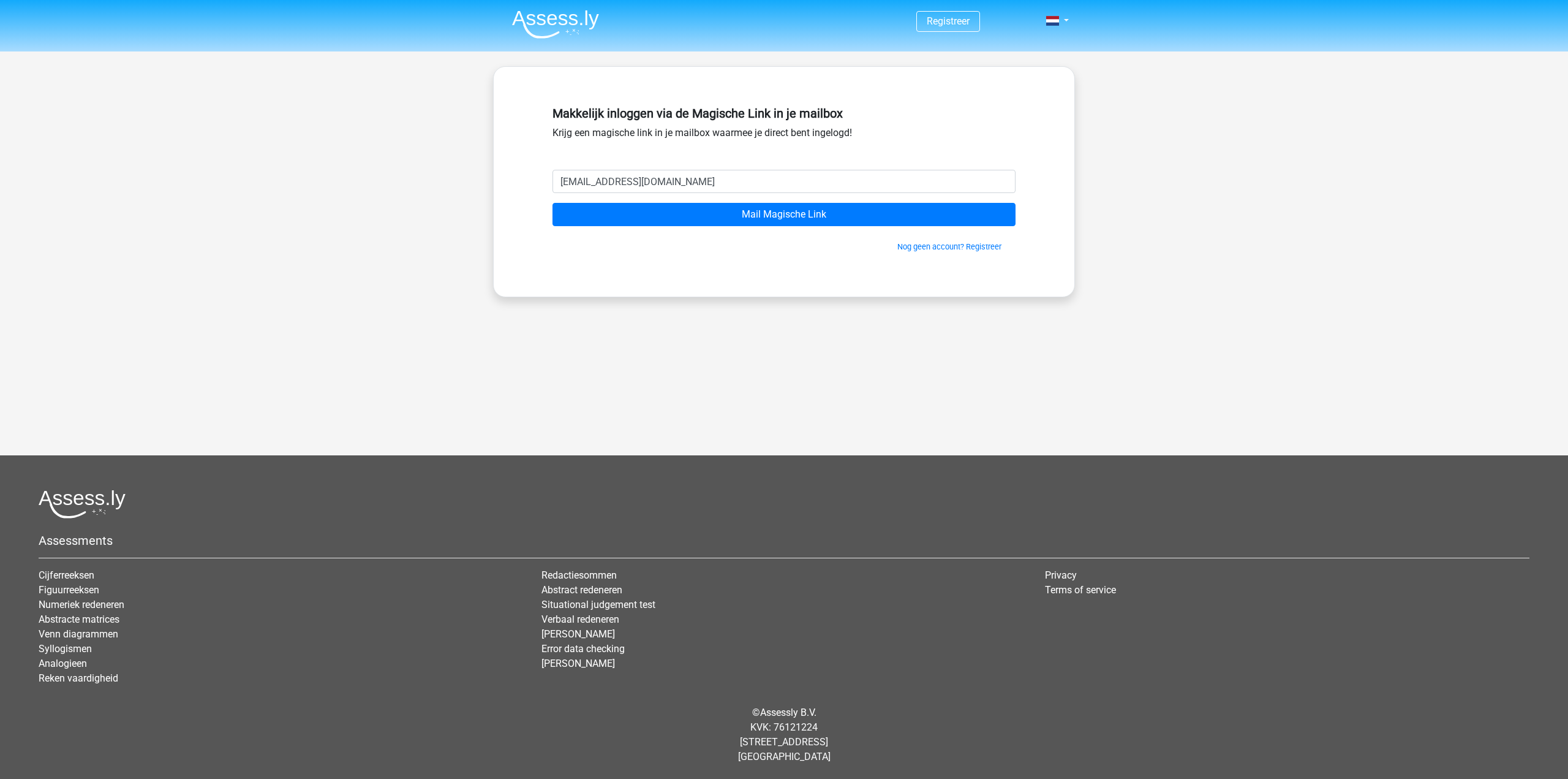
type input "tim.van.mastrigt@asml.com"
click at [553, 203] on input "Mail Magische Link" at bounding box center [784, 215] width 463 height 24
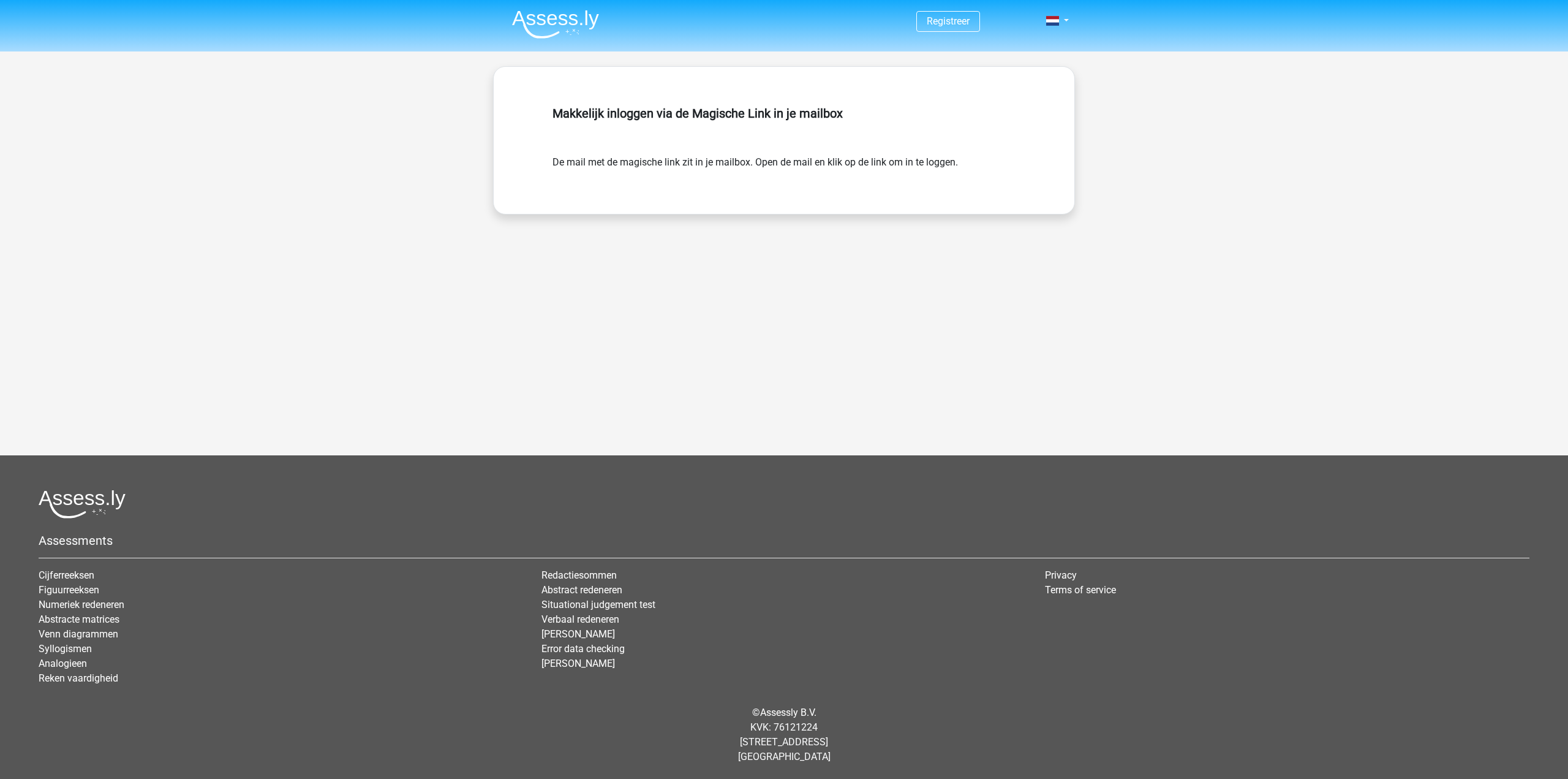
click at [868, 165] on form "De mail met de magische link zit in je mailbox. Open de mail en klik op de link…" at bounding box center [784, 163] width 463 height 15
click at [799, 165] on form "De mail met de magische link zit in je mailbox. Open de mail en klik op de link…" at bounding box center [784, 163] width 463 height 15
click at [697, 168] on form "De mail met de magische link zit in je mailbox. Open de mail en klik op de link…" at bounding box center [784, 163] width 463 height 15
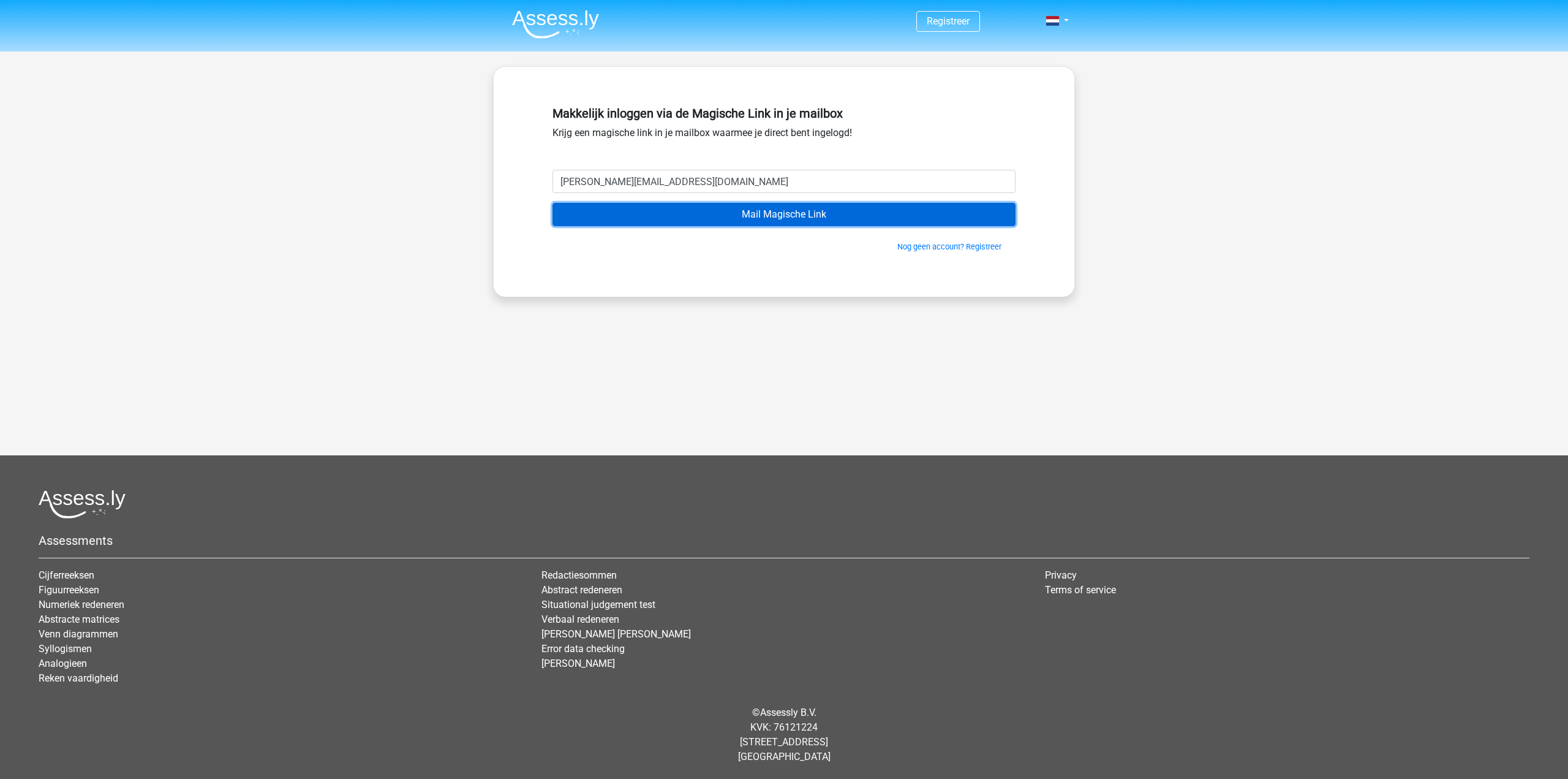
click at [765, 218] on input "Mail Magische Link" at bounding box center [784, 215] width 463 height 24
